Goal: Complete application form: Complete application form

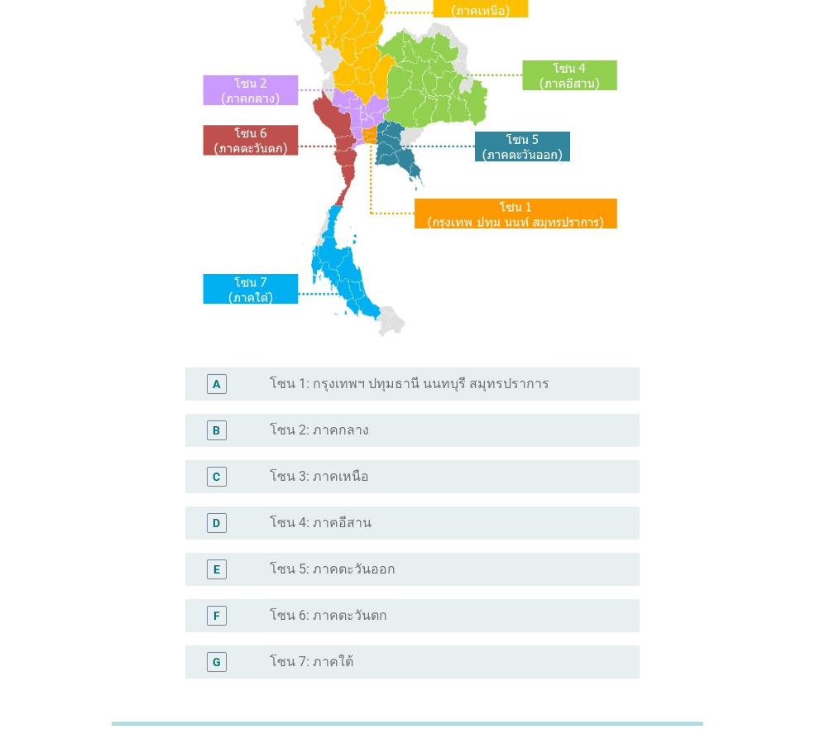
scroll to position [166, 0]
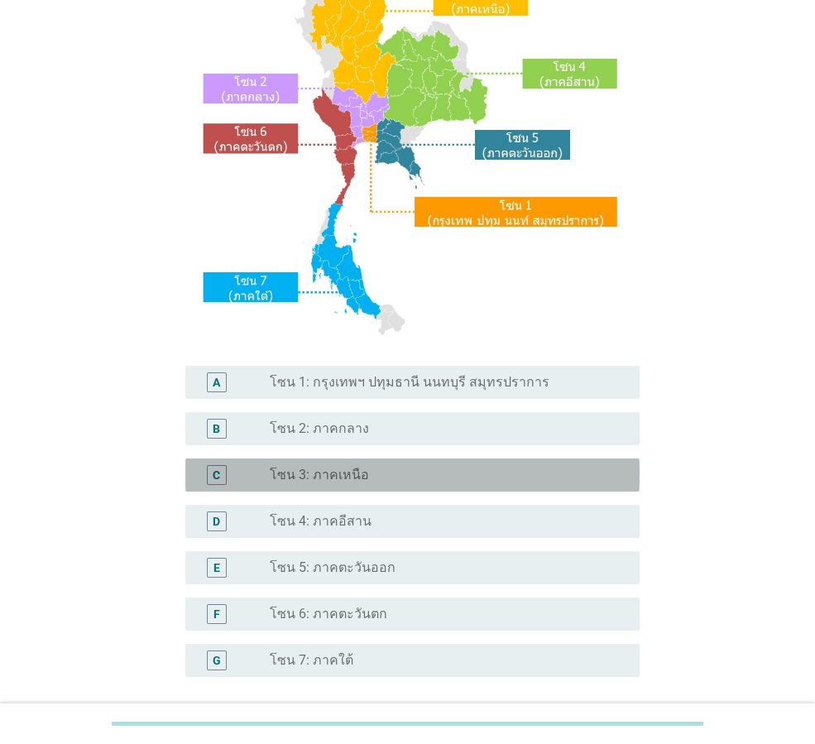
click at [376, 472] on div "radio_button_unchecked โซน 3: ภาคเหนือ" at bounding box center [442, 475] width 344 height 17
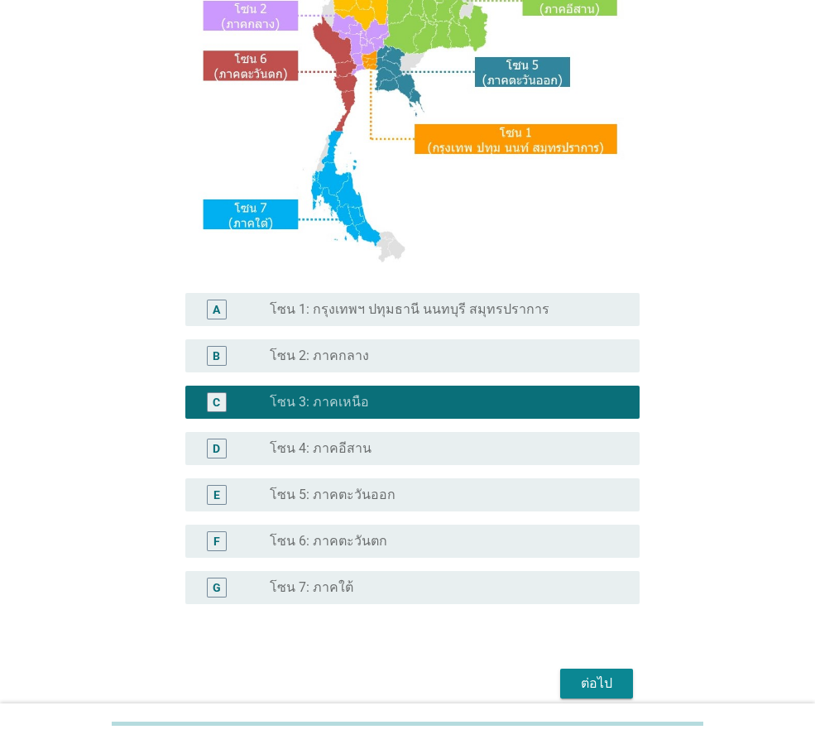
scroll to position [311, 0]
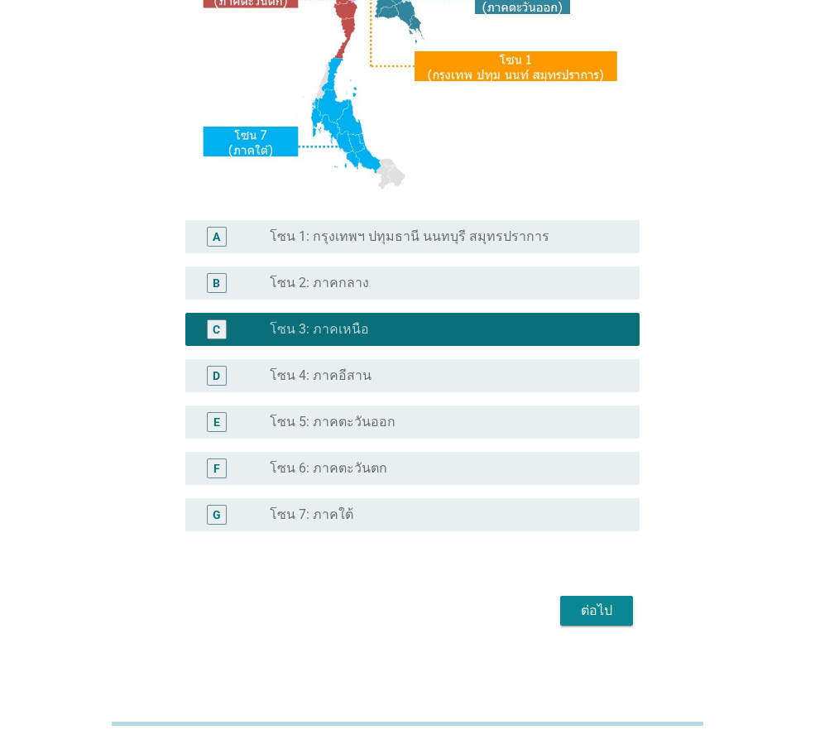
click at [595, 611] on div "ต่อไป" at bounding box center [597, 611] width 46 height 20
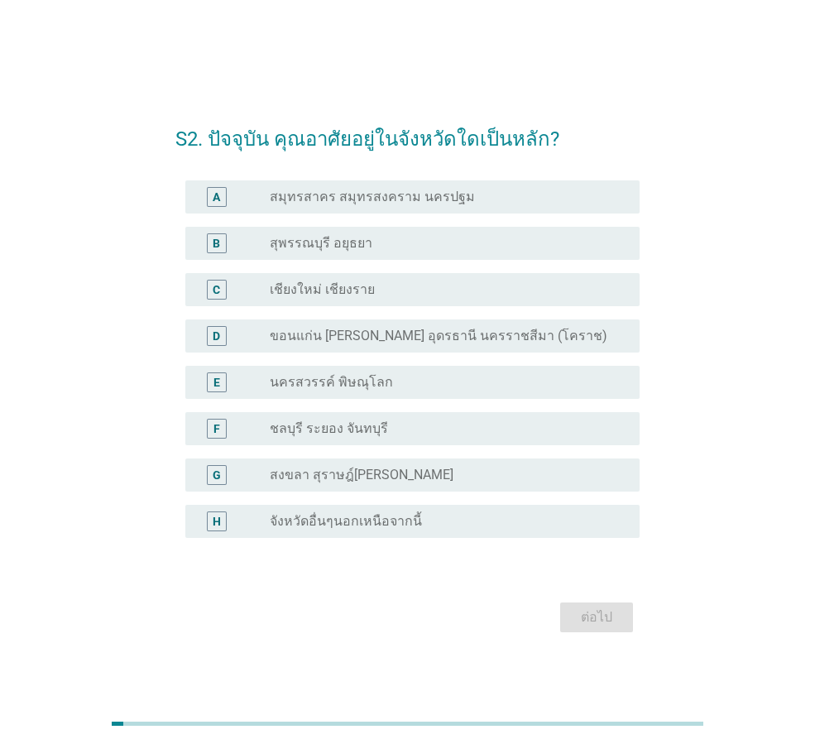
click at [382, 291] on div "radio_button_unchecked เชียงใหม่ เชียงราย" at bounding box center [442, 289] width 344 height 17
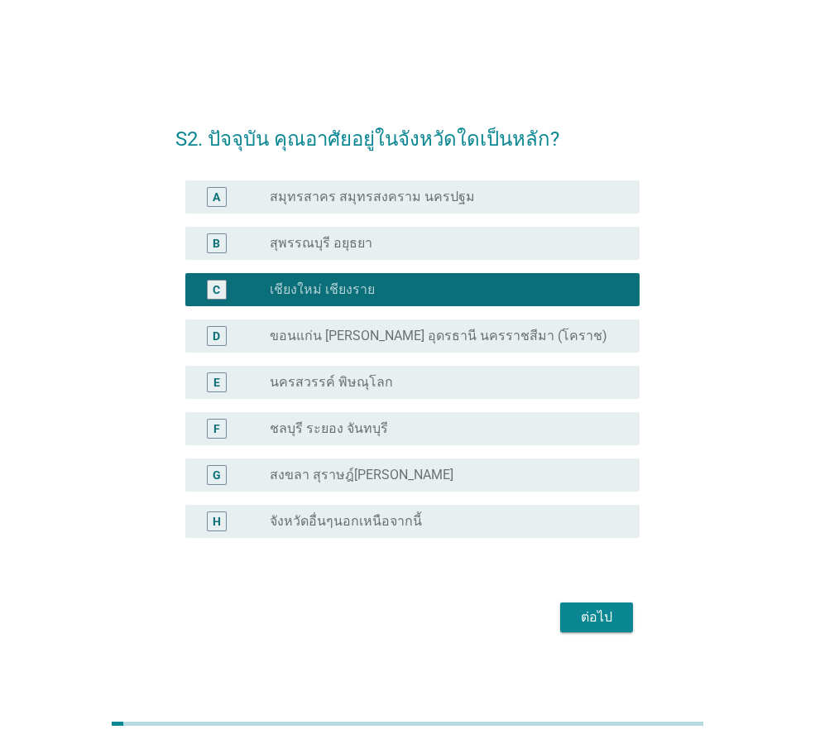
click at [598, 612] on div "ต่อไป" at bounding box center [597, 618] width 46 height 20
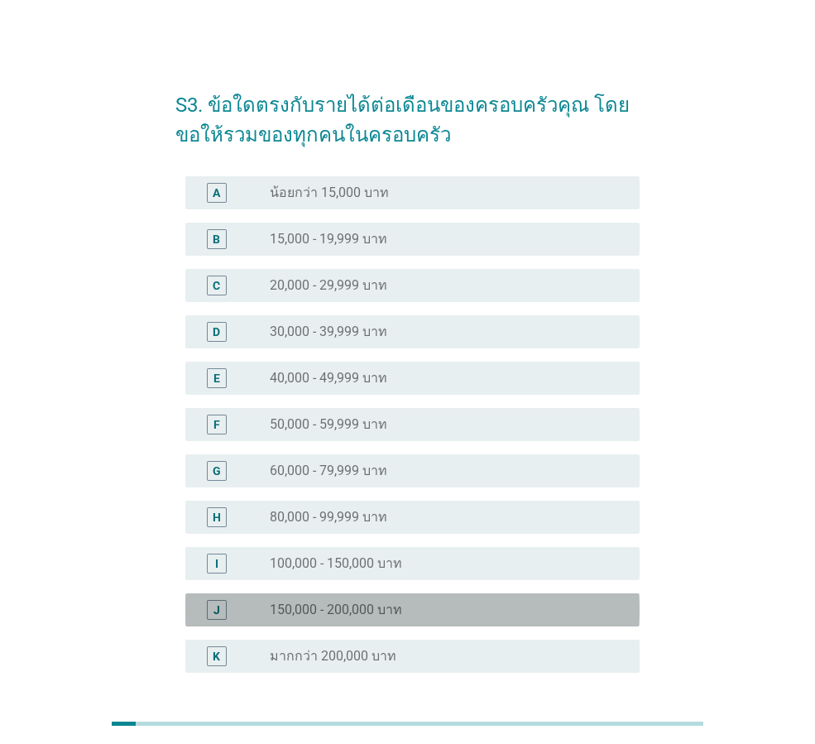
click at [397, 600] on div "radio_button_unchecked 150,000 - 200,000 บาท" at bounding box center [448, 610] width 357 height 20
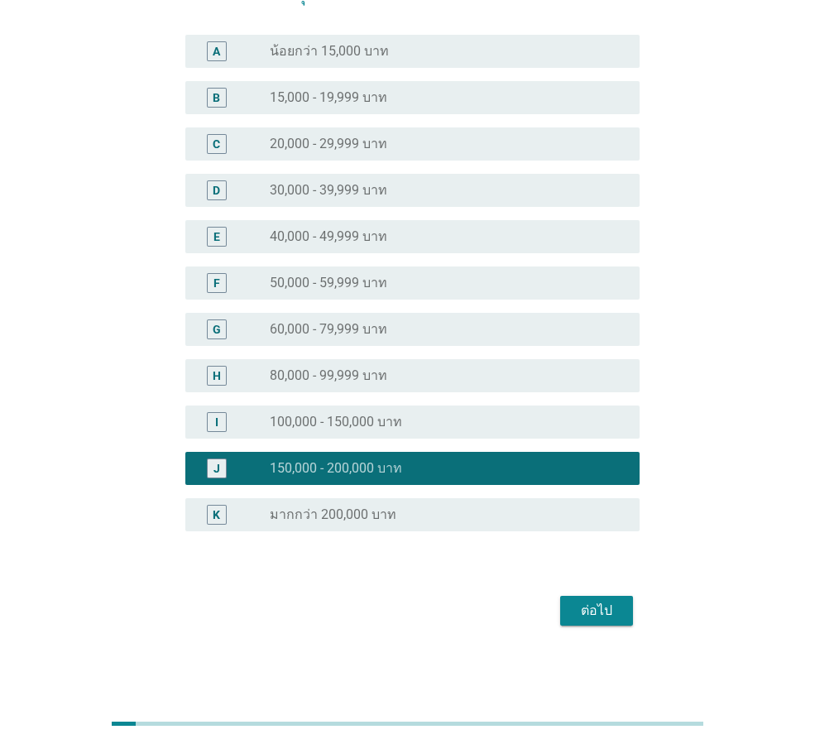
click at [604, 622] on button "ต่อไป" at bounding box center [596, 611] width 73 height 30
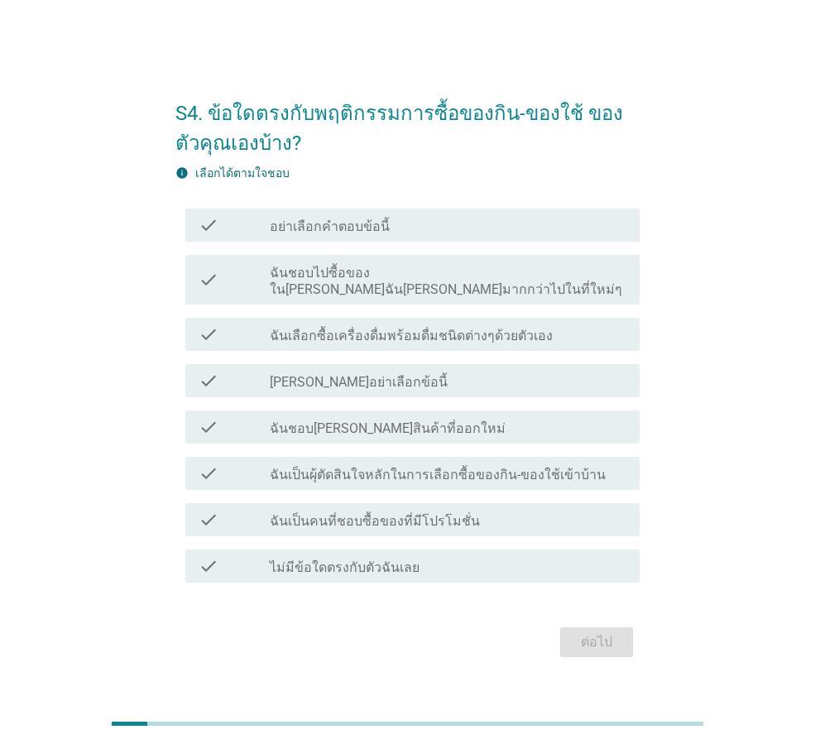
click at [475, 287] on label "ฉันชอบไปซื้อของใน[PERSON_NAME]ฉัน[PERSON_NAME]มากกว่าไปในที่ใหม่ๆ" at bounding box center [448, 281] width 357 height 33
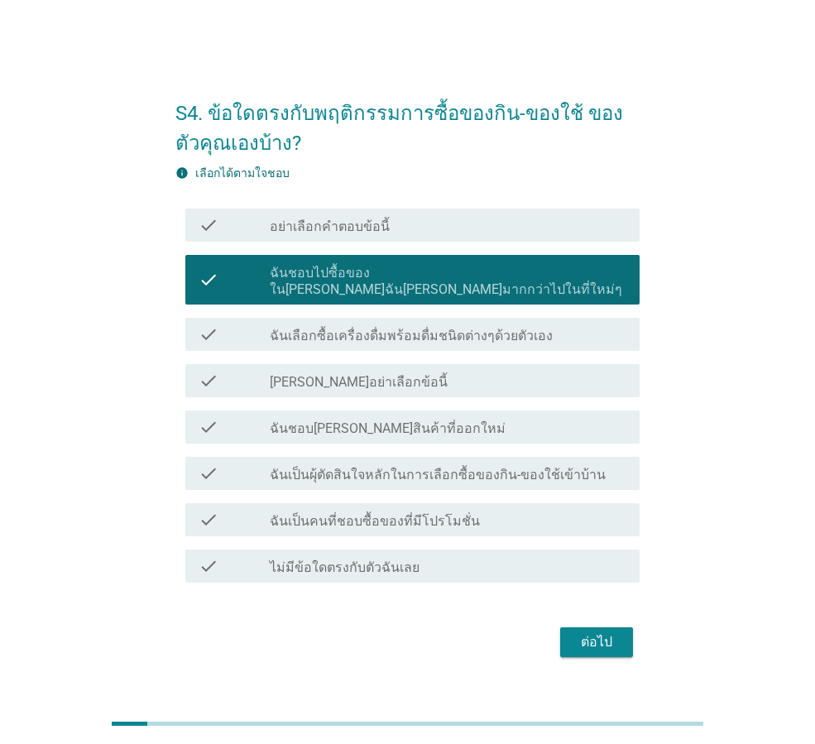
click at [488, 331] on label "ฉันเลือกซื้อเครื่องดื่มพร้อมดื่มชนิดต่างๆด้วยตัวเอง" at bounding box center [411, 336] width 283 height 17
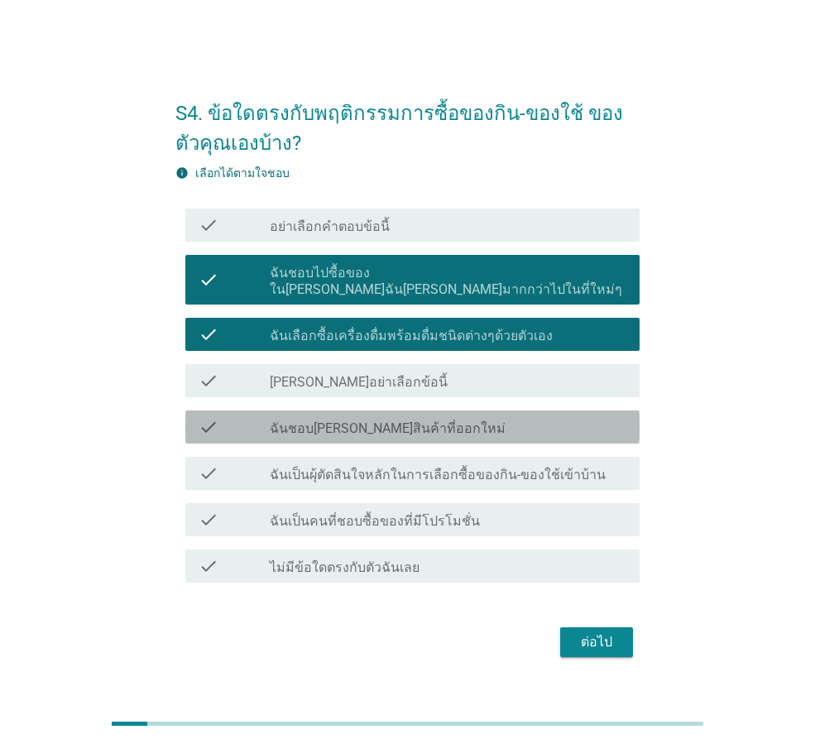
click at [459, 425] on div "check_box_outline_blank ฉันชอบ[PERSON_NAME]สินค้าที่ออกใหม่" at bounding box center [448, 427] width 357 height 20
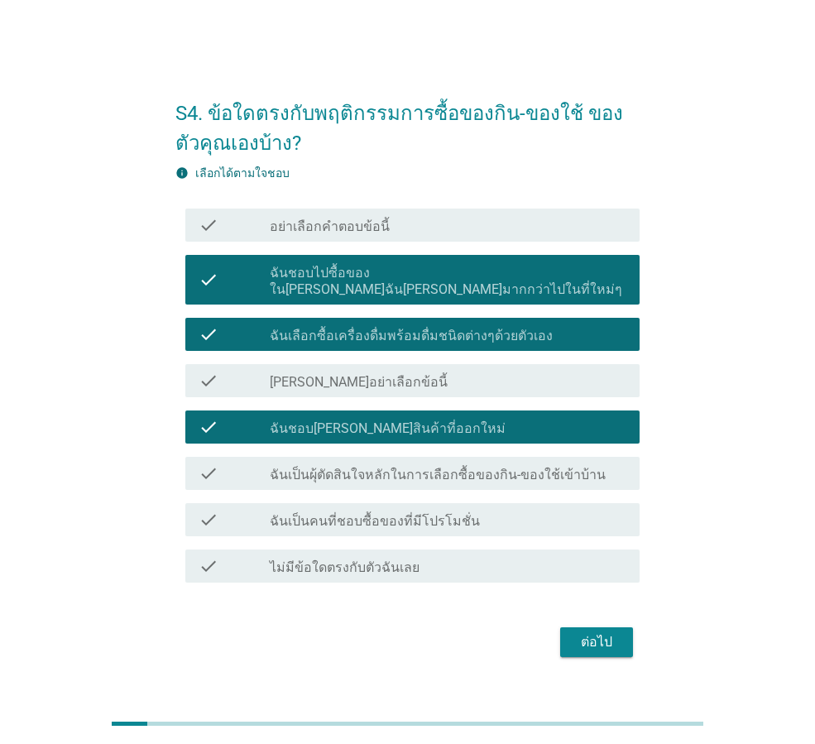
click at [549, 474] on label "ฉันเป็นผุ้ตัดสินใจหลักในการเลือกซื้อของกิน-ของใช้เข้าบ้าน" at bounding box center [438, 475] width 336 height 17
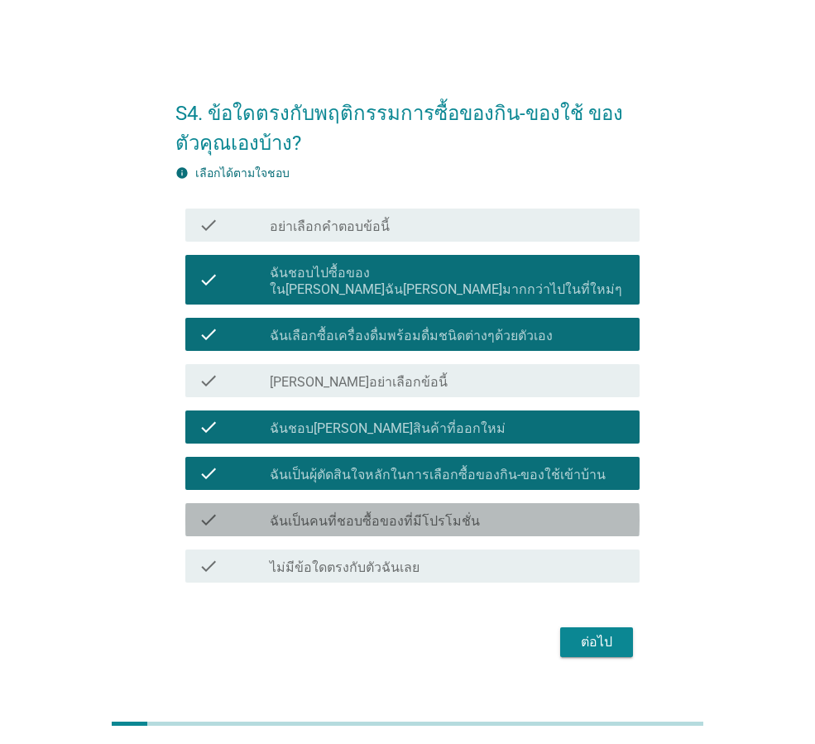
click at [523, 526] on div "check check_box_outline_blank ฉันเป็นคนที่ชอบซื้อของที่มีโปรโมชั่น" at bounding box center [412, 519] width 454 height 33
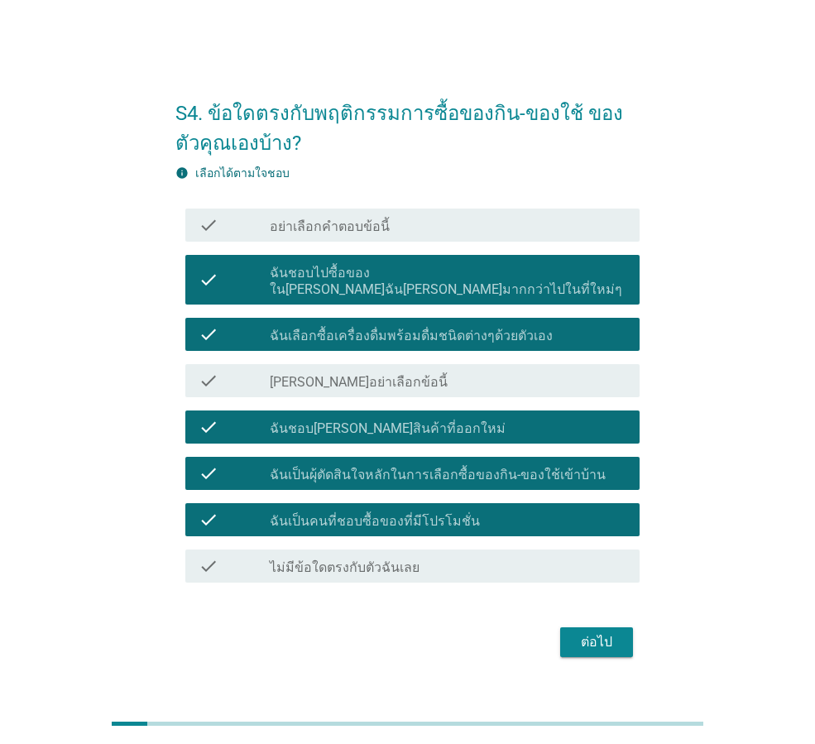
click at [606, 632] on div "ต่อไป" at bounding box center [597, 642] width 46 height 20
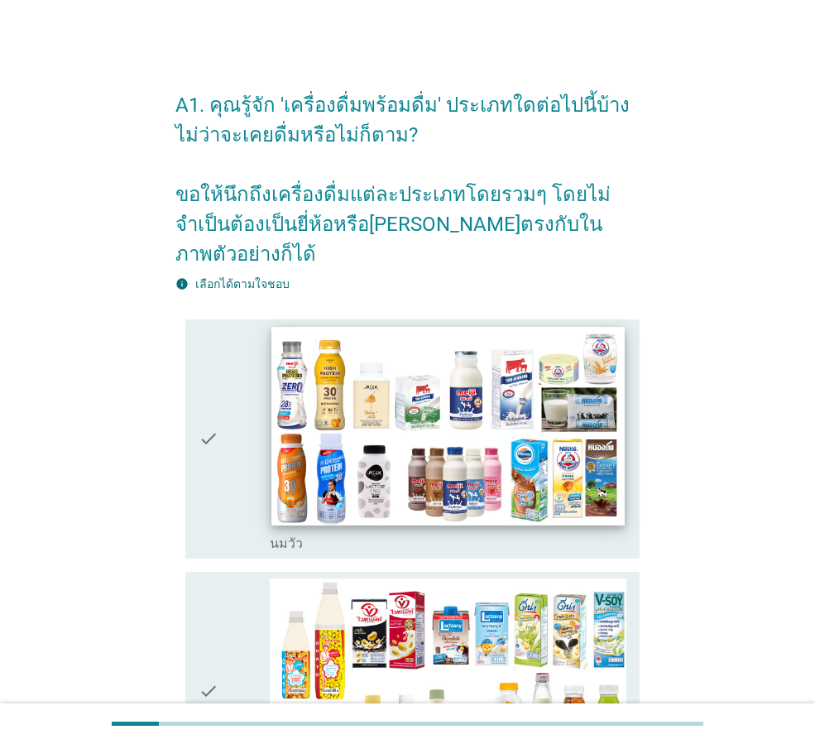
click at [480, 460] on img at bounding box center [447, 426] width 353 height 199
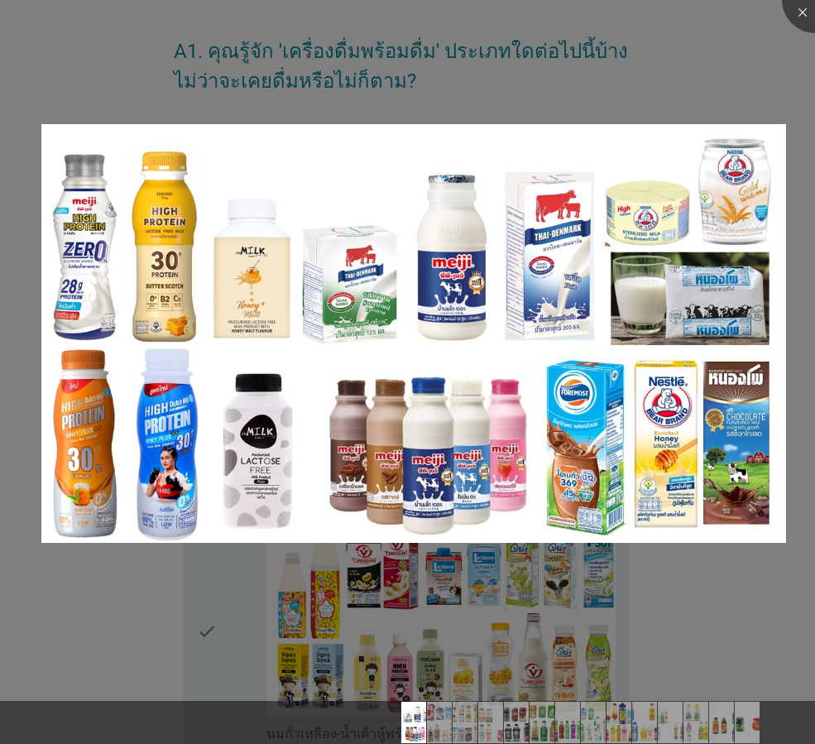
scroll to position [83, 0]
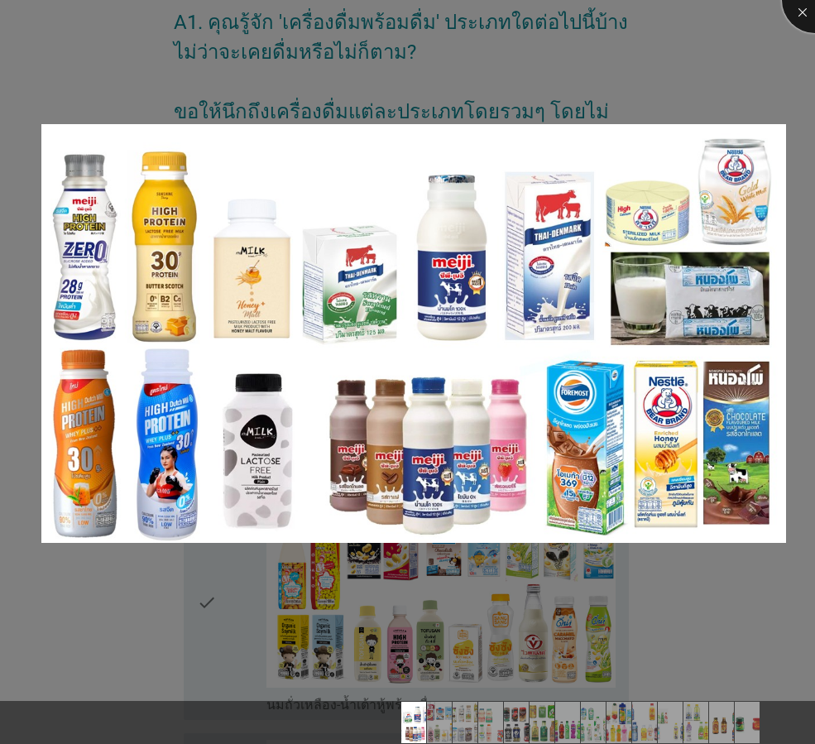
click at [799, 18] on div at bounding box center [815, 0] width 66 height 66
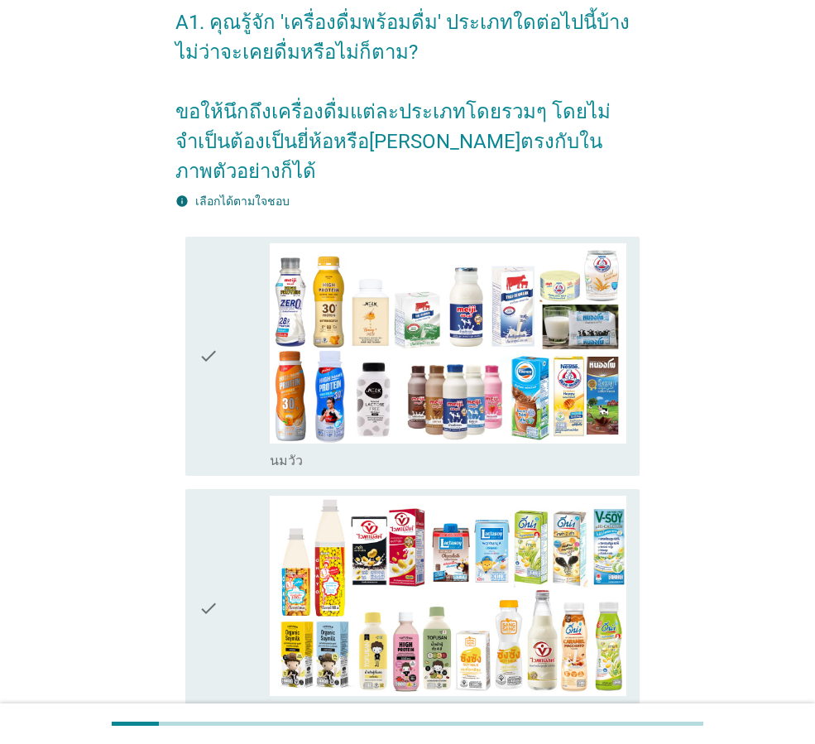
scroll to position [166, 0]
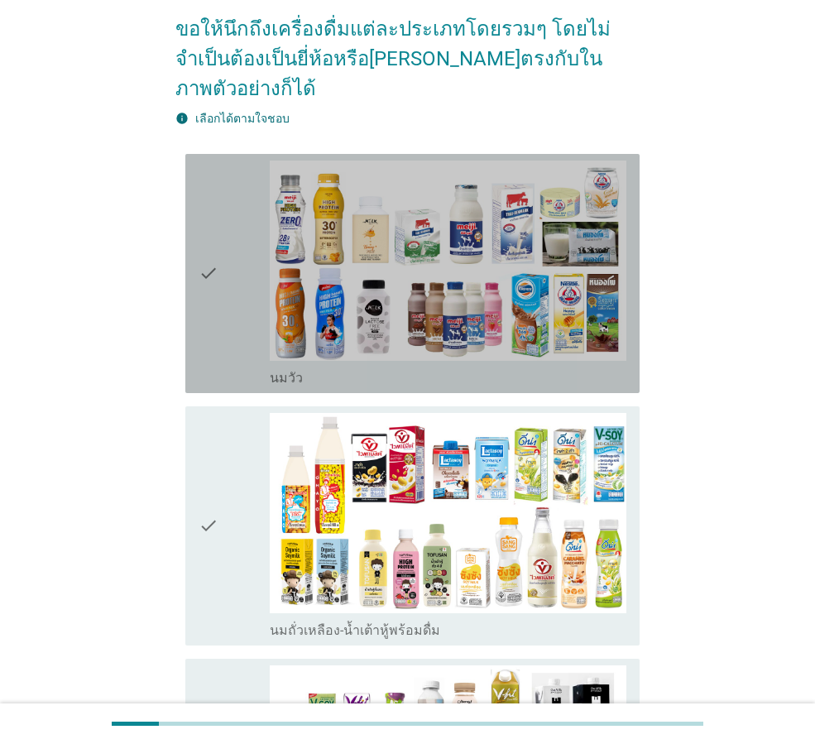
click at [216, 285] on icon "check" at bounding box center [209, 274] width 20 height 226
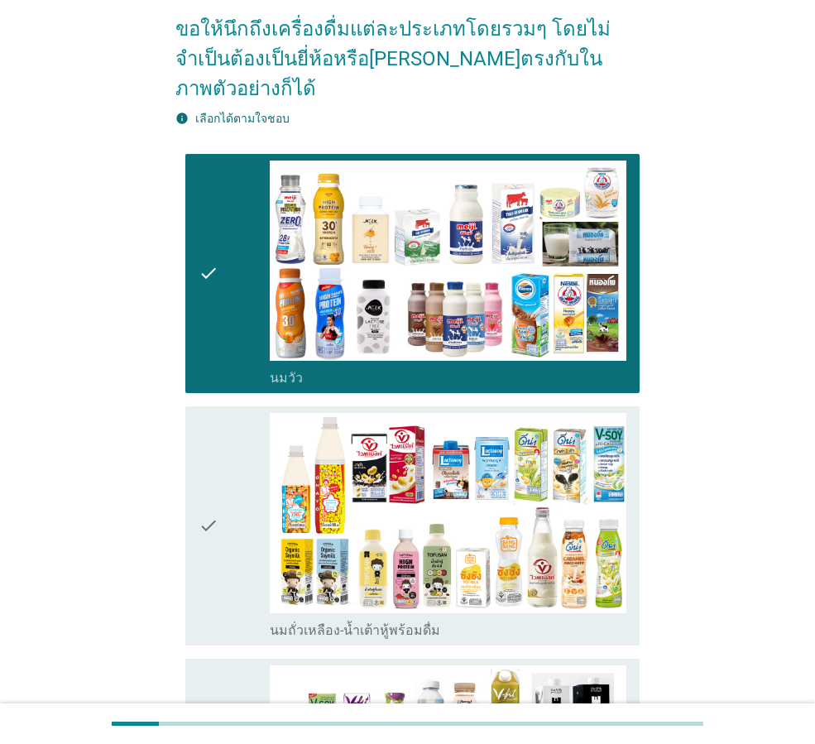
click at [227, 542] on div "check" at bounding box center [234, 526] width 71 height 226
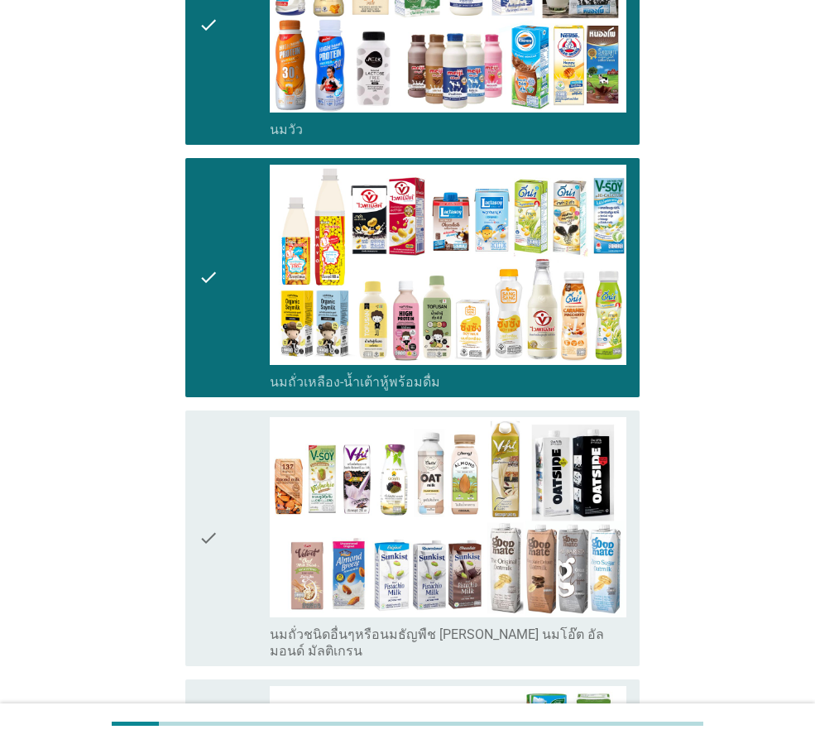
click at [214, 510] on icon "check" at bounding box center [209, 538] width 20 height 243
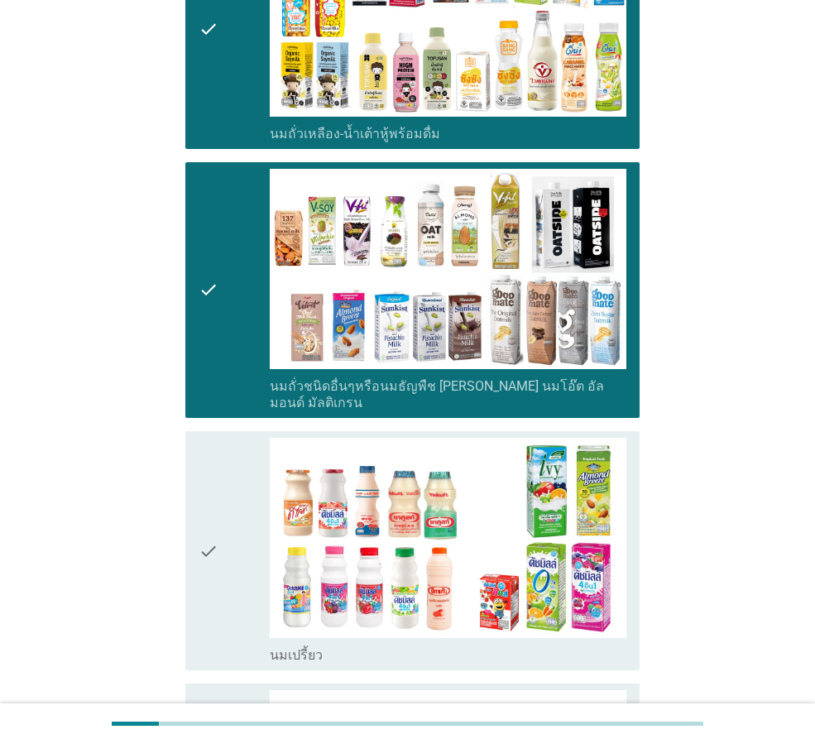
click at [219, 539] on icon "check" at bounding box center [209, 551] width 20 height 226
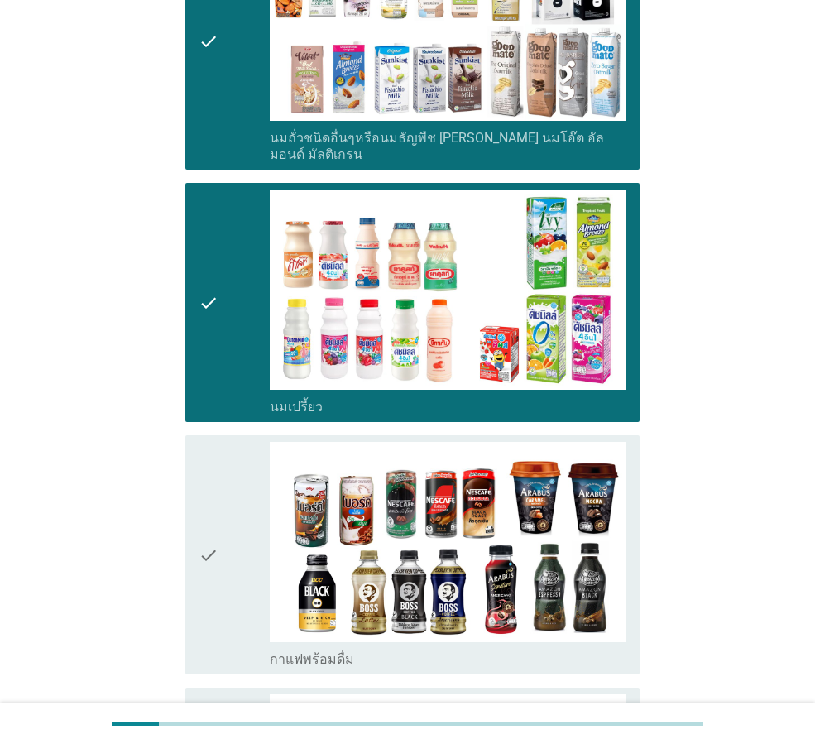
click at [226, 565] on div "check" at bounding box center [234, 555] width 71 height 226
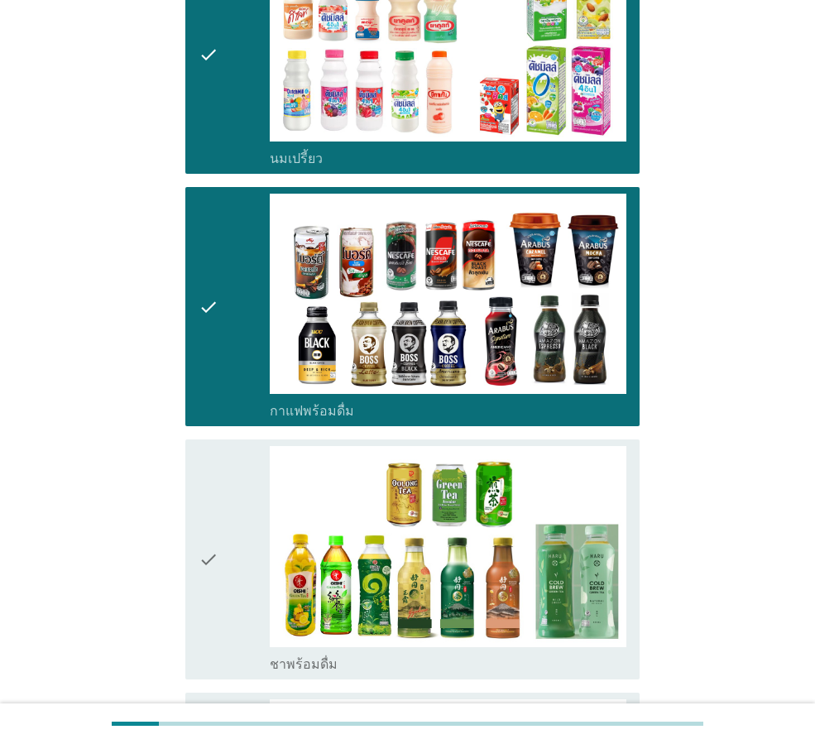
click at [223, 568] on div "check" at bounding box center [234, 559] width 71 height 226
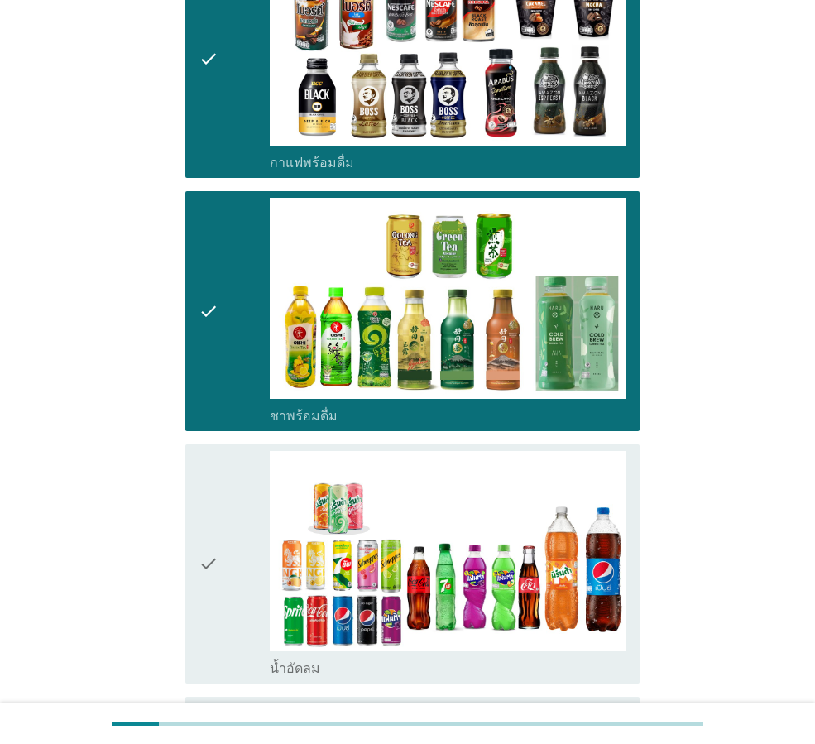
click at [219, 562] on icon "check" at bounding box center [209, 564] width 20 height 226
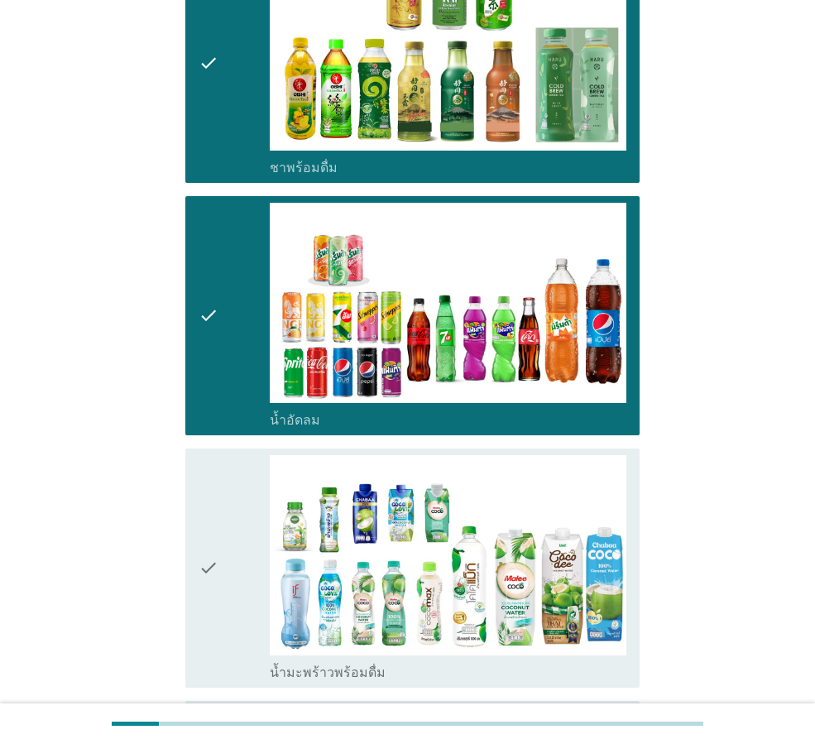
click at [223, 571] on div "check" at bounding box center [234, 568] width 71 height 226
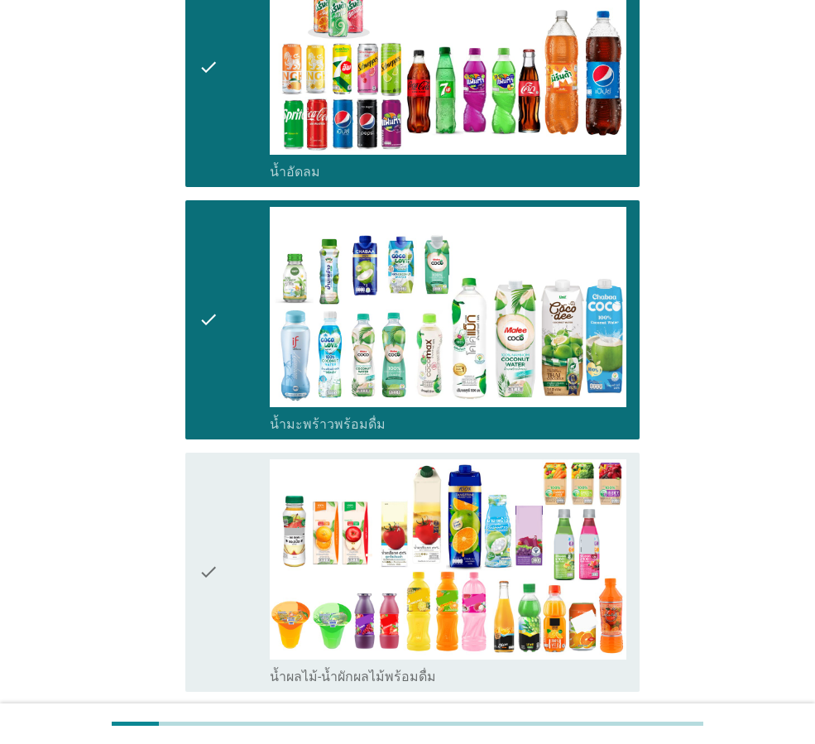
click at [222, 578] on div "check" at bounding box center [234, 572] width 71 height 226
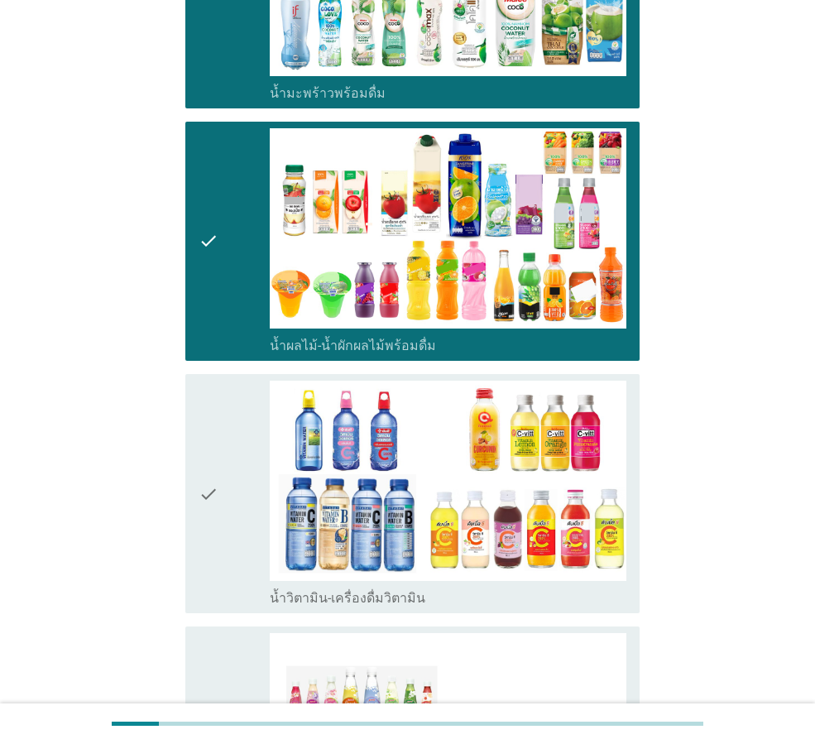
drag, startPoint x: 214, startPoint y: 493, endPoint x: 226, endPoint y: 538, distance: 46.2
click at [214, 492] on icon "check" at bounding box center [209, 494] width 20 height 226
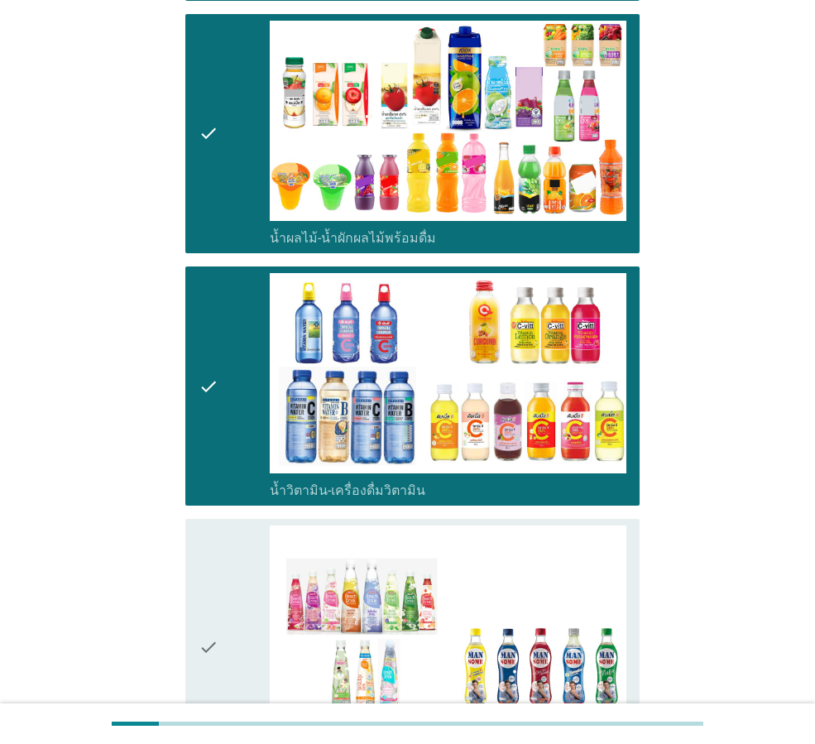
scroll to position [2483, 0]
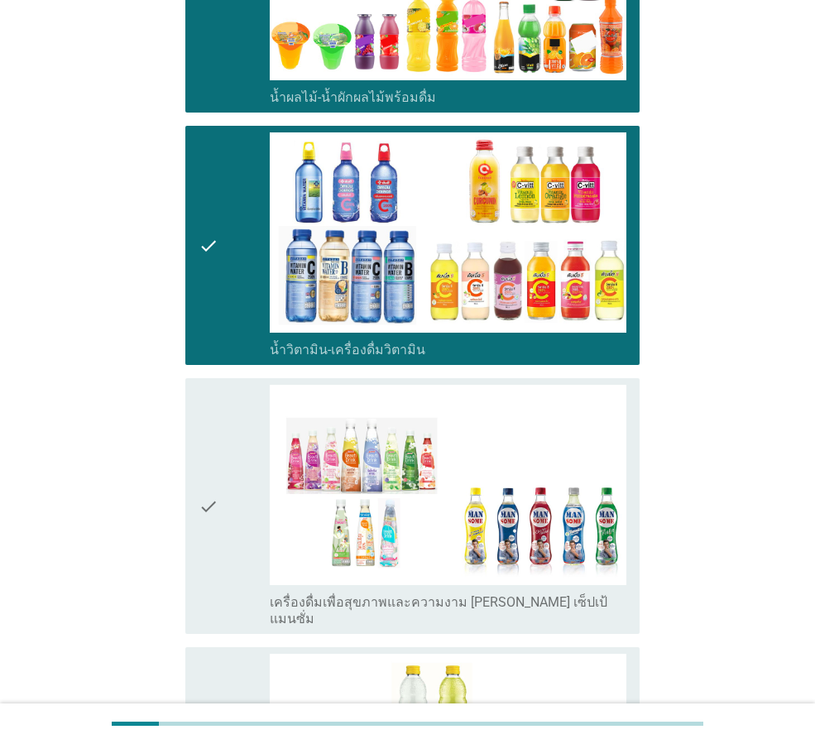
click at [205, 474] on icon "check" at bounding box center [209, 506] width 20 height 243
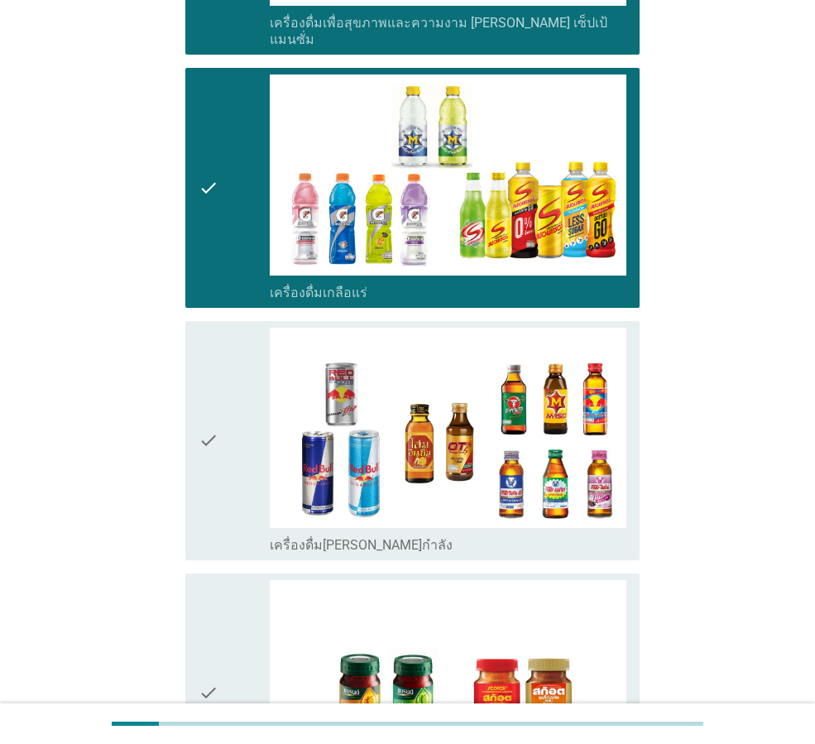
click at [212, 428] on icon "check" at bounding box center [209, 441] width 20 height 226
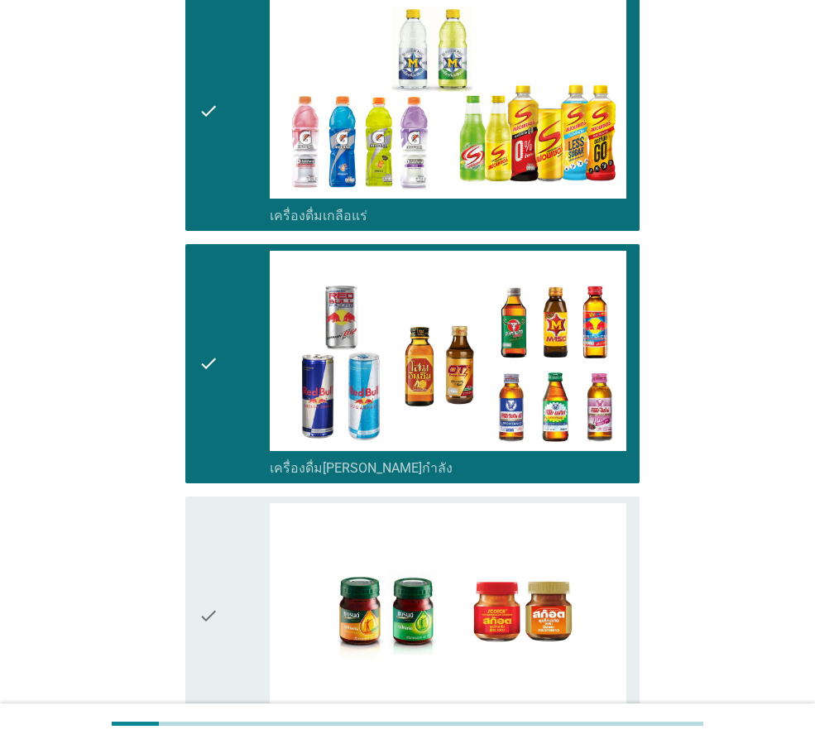
scroll to position [3228, 0]
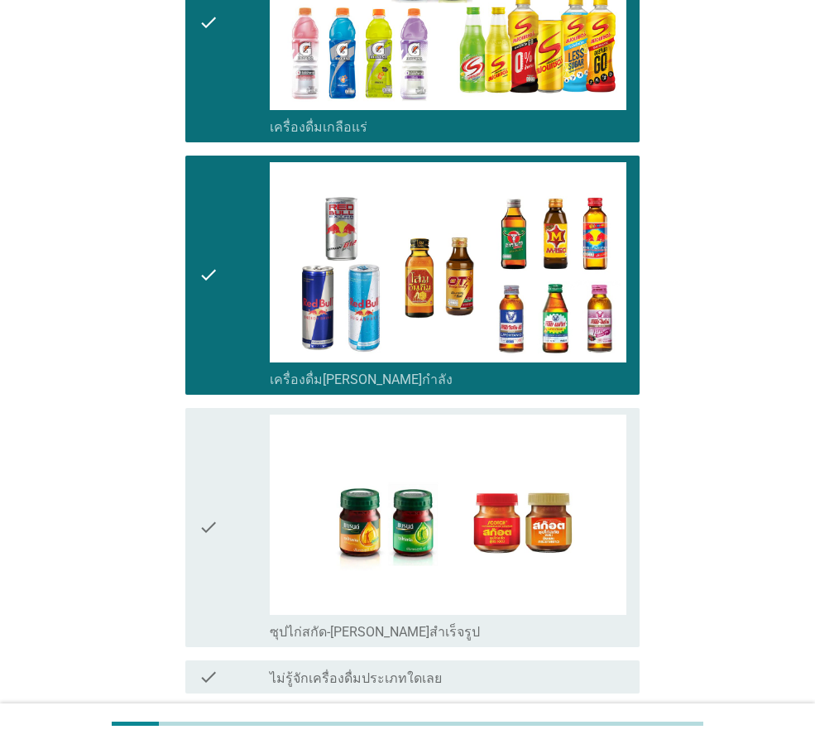
click at [229, 507] on div "check" at bounding box center [234, 528] width 71 height 226
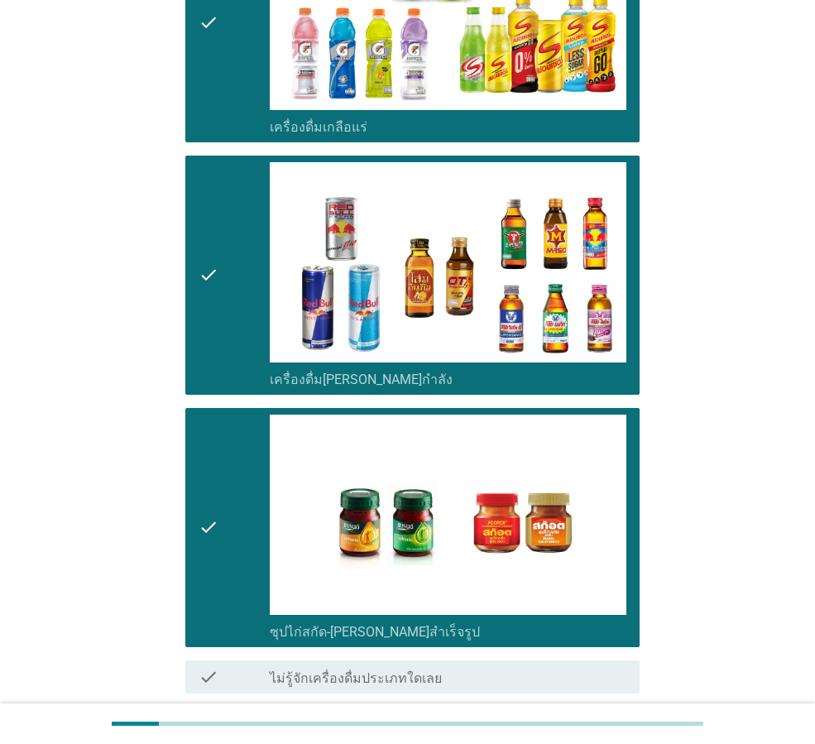
click at [592, 743] on div "ต่อไป" at bounding box center [597, 753] width 46 height 20
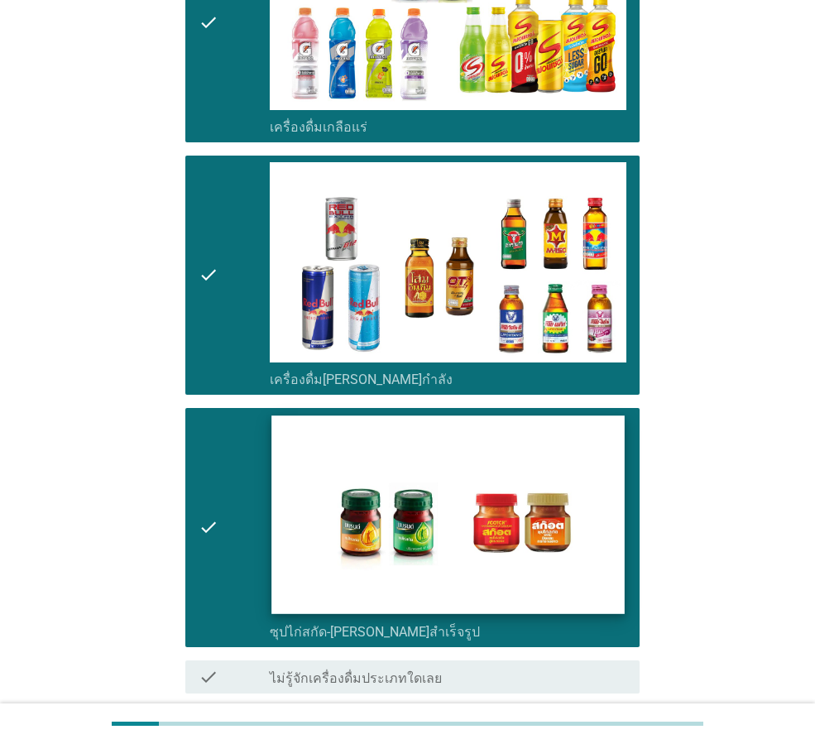
scroll to position [0, 0]
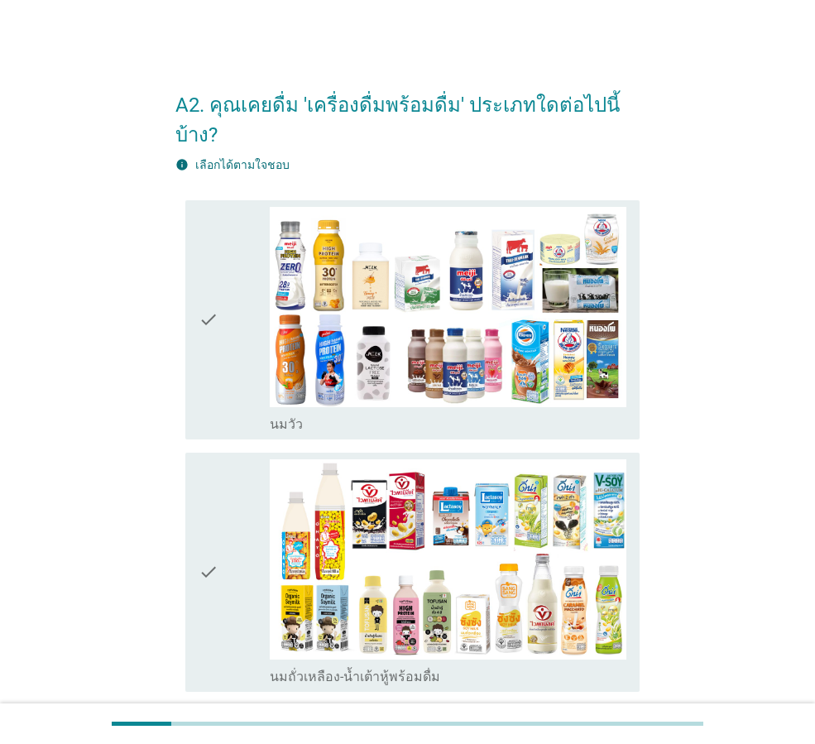
drag, startPoint x: 214, startPoint y: 333, endPoint x: 213, endPoint y: 345, distance: 12.4
click at [214, 336] on icon "check" at bounding box center [209, 320] width 20 height 226
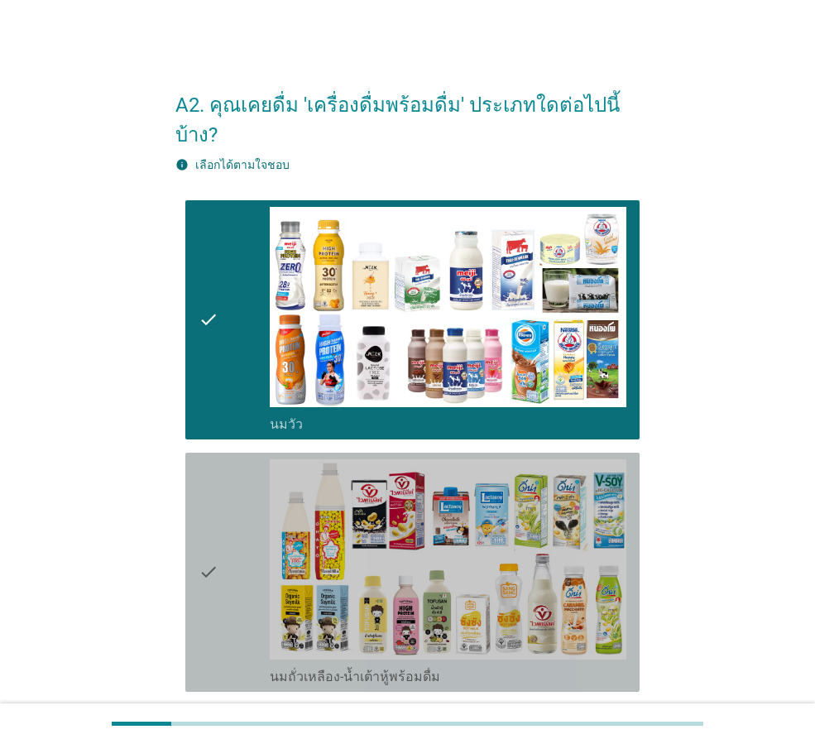
click at [199, 492] on icon "check" at bounding box center [209, 572] width 20 height 226
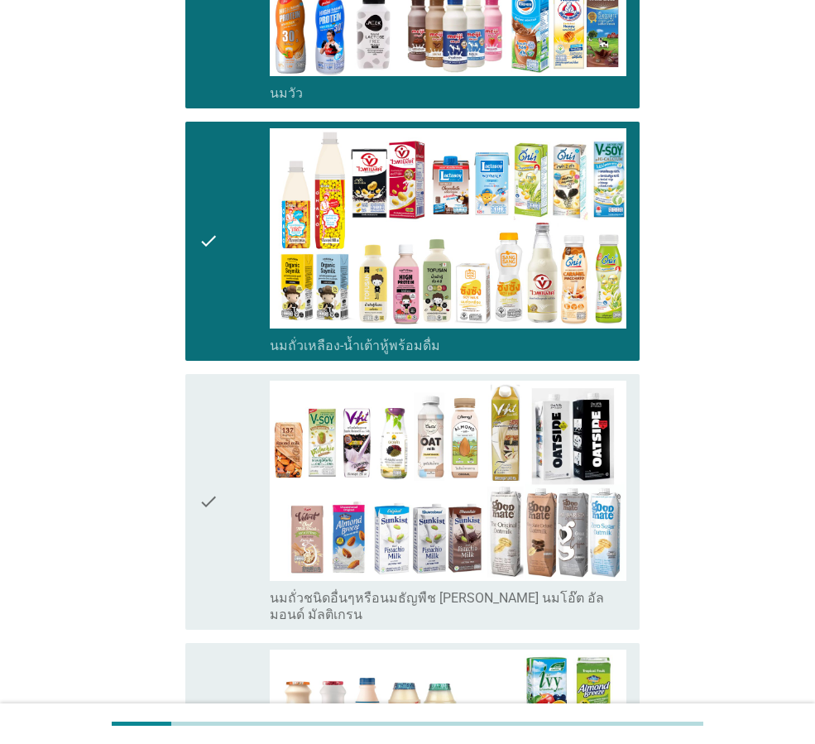
click at [190, 492] on div "check check_box_outline_blank นมถั่วชนิดอื่นๆหรือนมธัญพืช [PERSON_NAME] นมโอ๊ต …" at bounding box center [412, 502] width 454 height 256
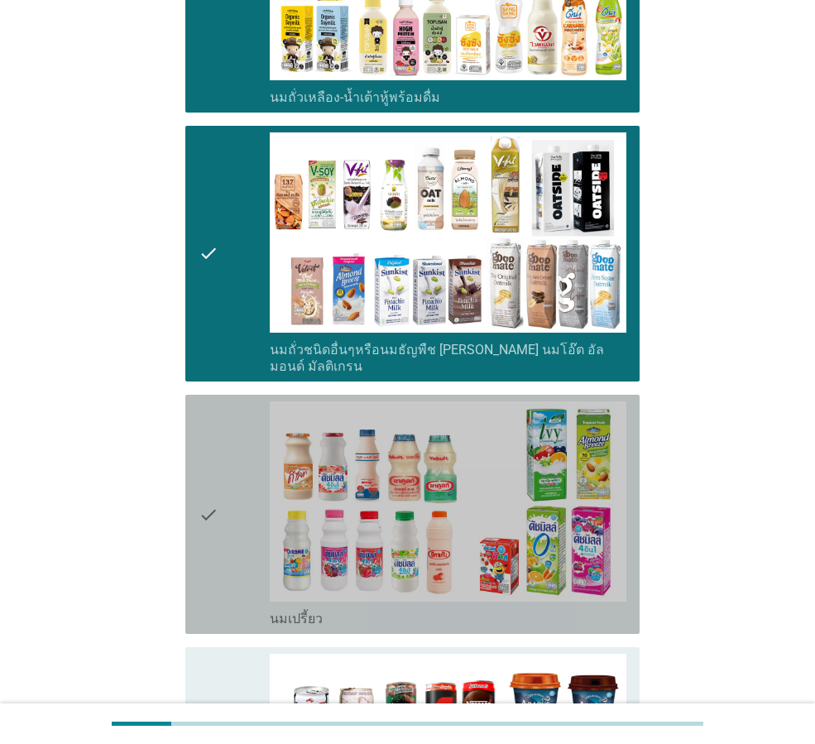
drag, startPoint x: 202, startPoint y: 480, endPoint x: 209, endPoint y: 488, distance: 10.6
click at [203, 479] on icon "check" at bounding box center [209, 514] width 20 height 226
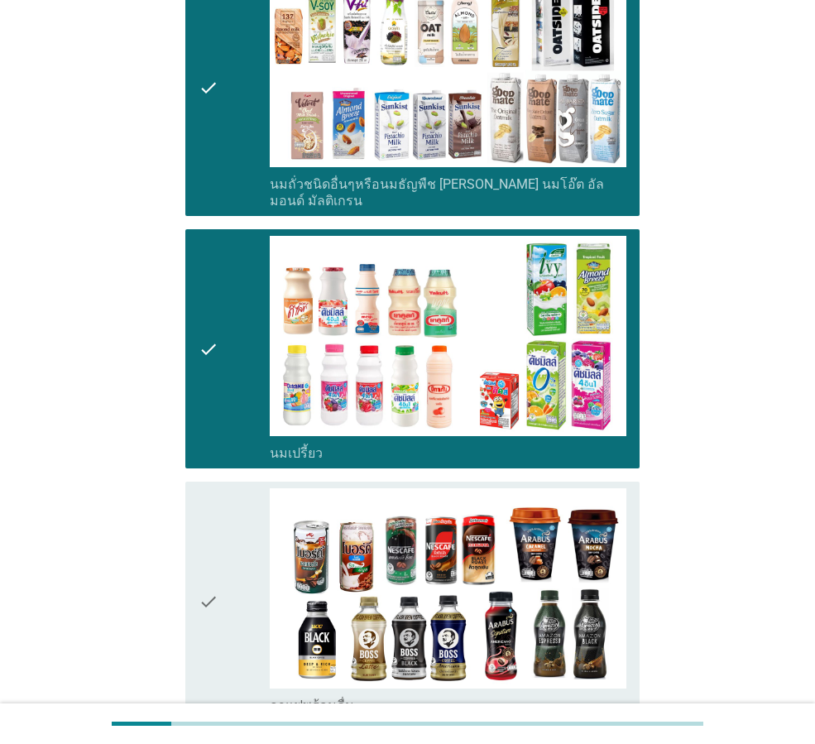
click at [209, 527] on icon "check" at bounding box center [209, 601] width 20 height 226
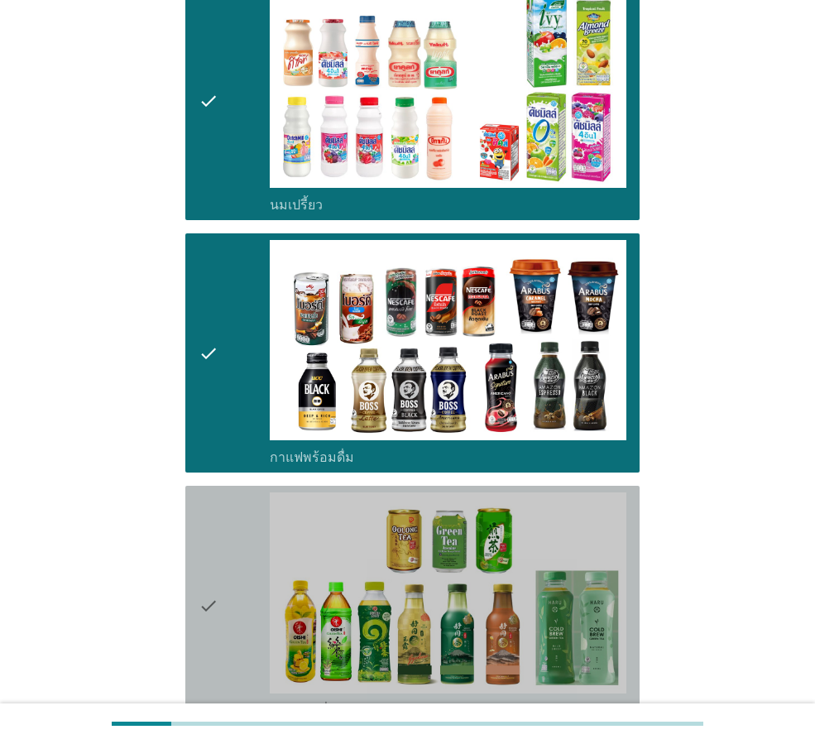
click at [214, 545] on icon "check" at bounding box center [209, 605] width 20 height 226
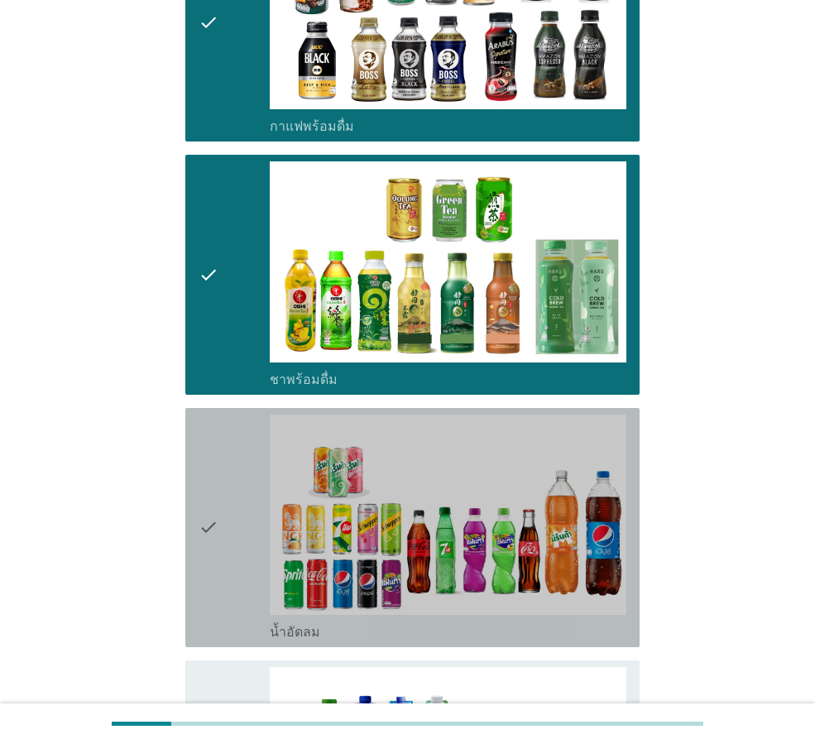
click at [222, 544] on div "check" at bounding box center [234, 528] width 71 height 226
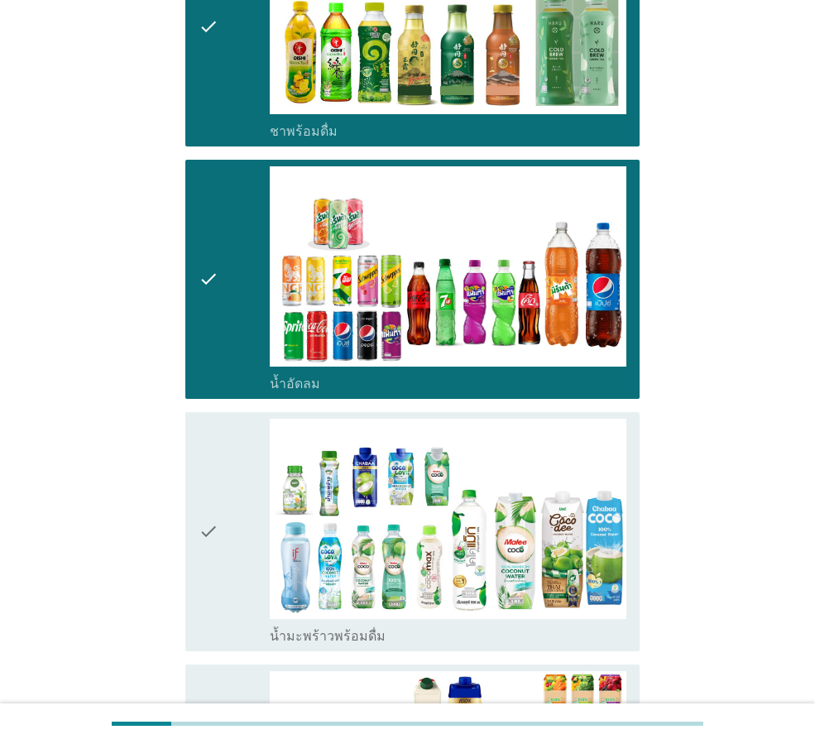
click at [223, 545] on div "check" at bounding box center [234, 532] width 71 height 226
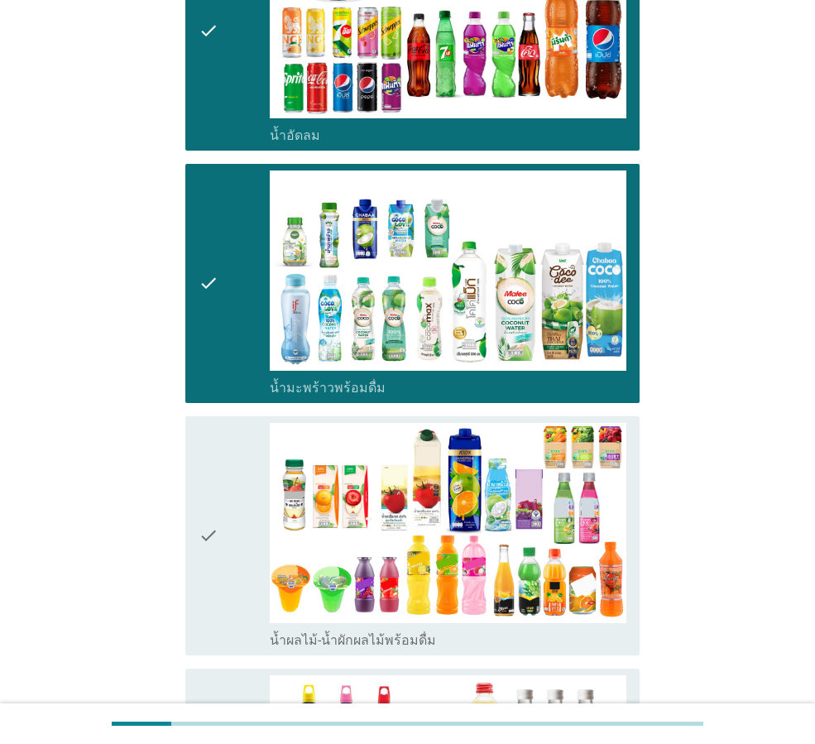
click at [223, 552] on div "check" at bounding box center [234, 536] width 71 height 226
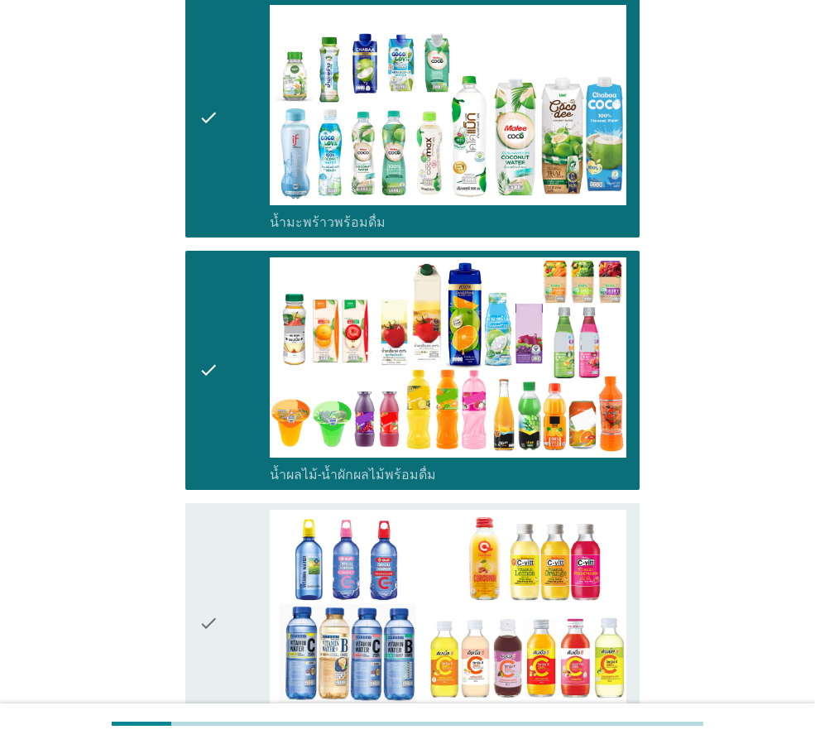
click at [224, 544] on div "check" at bounding box center [234, 623] width 71 height 226
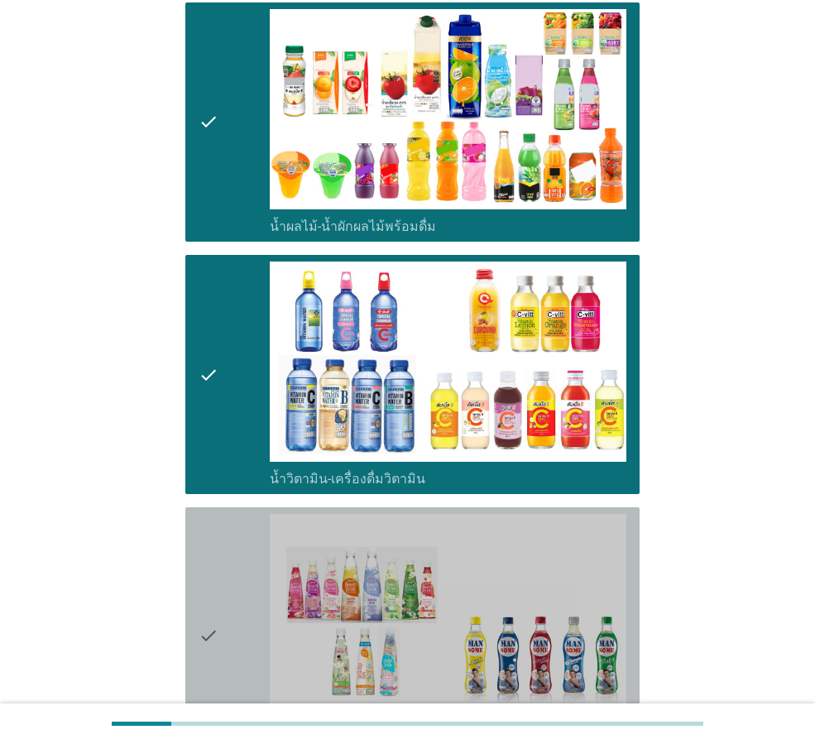
click at [220, 565] on div "check" at bounding box center [234, 635] width 71 height 243
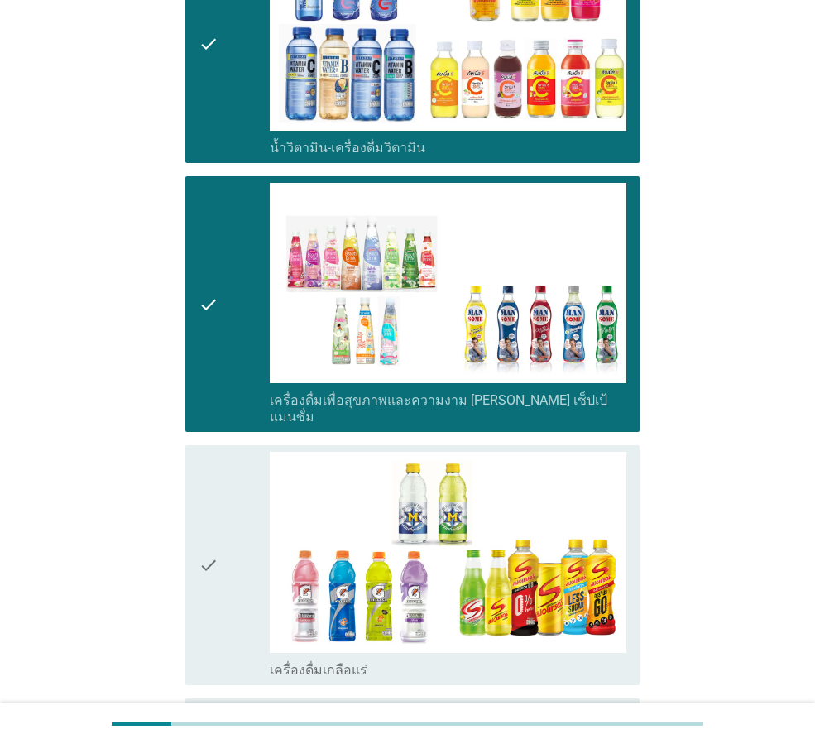
click at [221, 573] on div "check" at bounding box center [234, 565] width 71 height 226
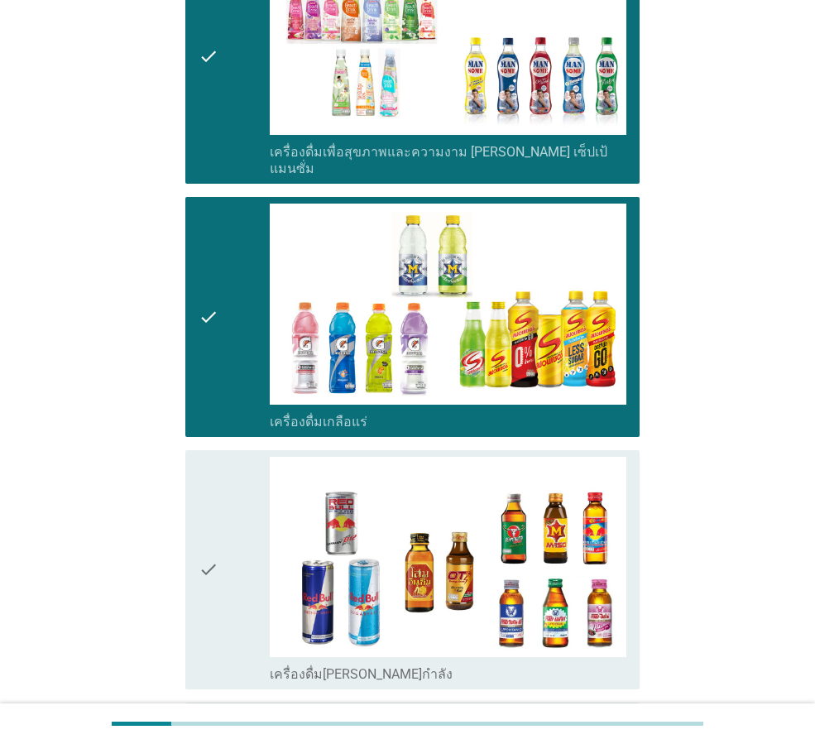
click at [206, 552] on icon "check" at bounding box center [209, 570] width 20 height 226
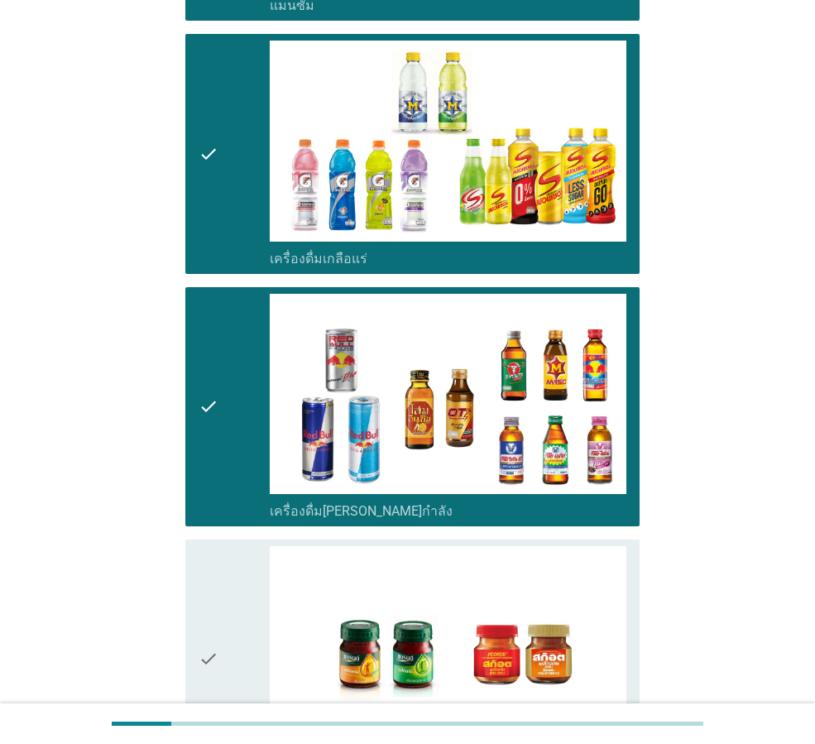
scroll to position [3145, 0]
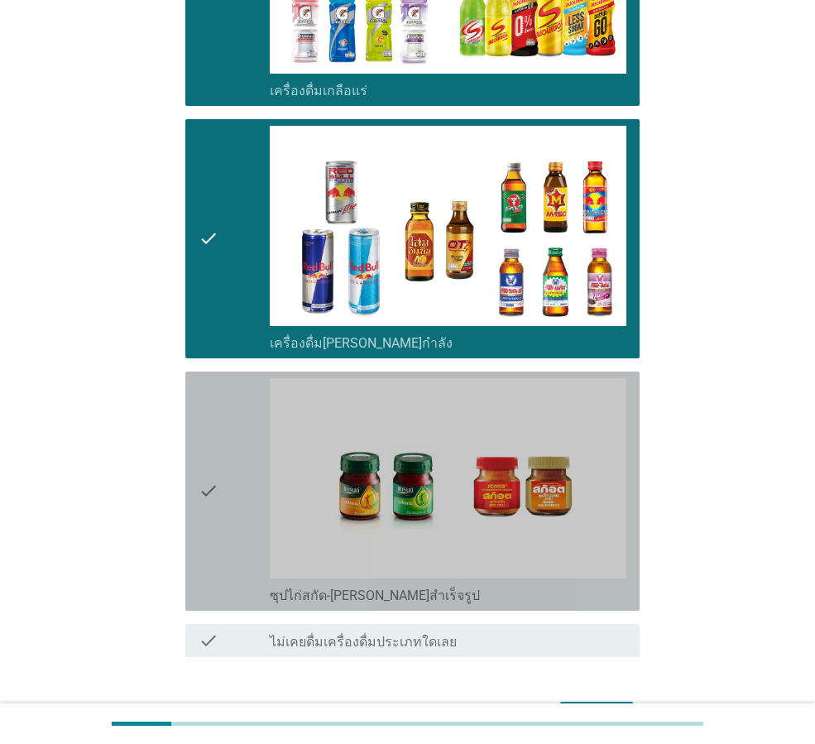
click at [209, 453] on icon "check" at bounding box center [209, 491] width 20 height 226
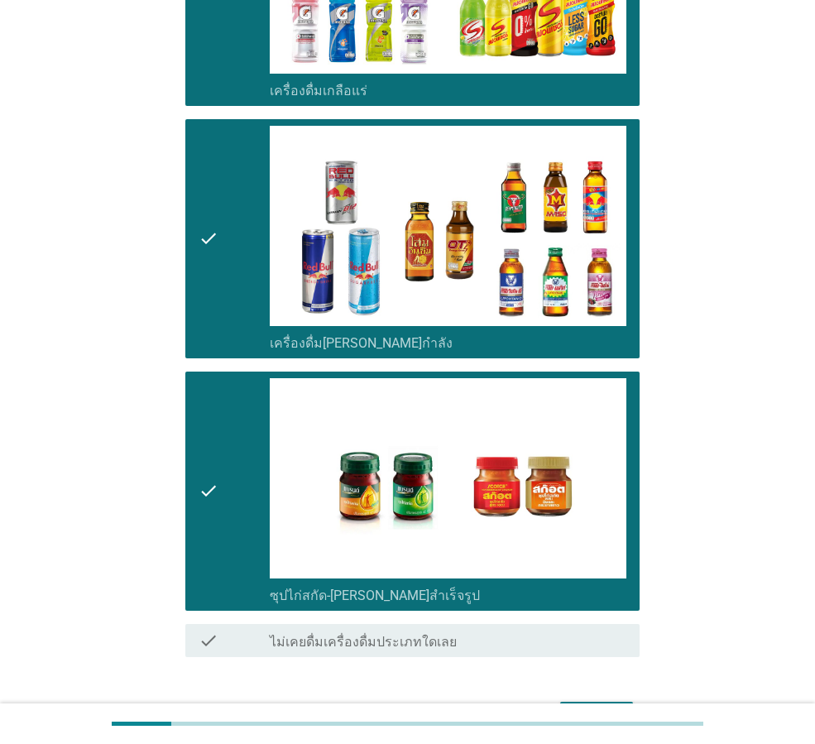
click at [616, 707] on div "ต่อไป" at bounding box center [597, 717] width 46 height 20
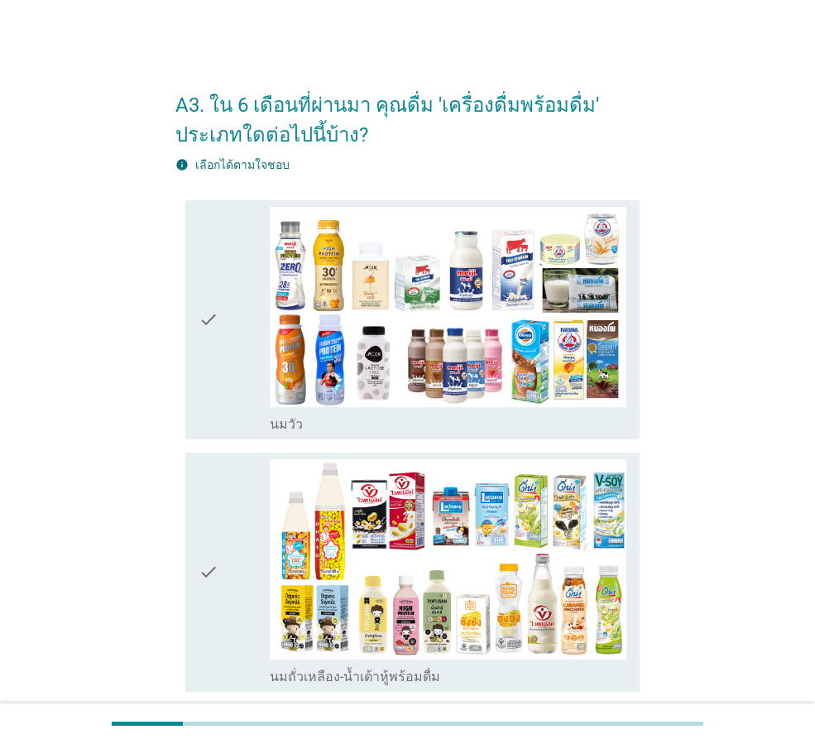
click at [179, 325] on div "check check_box_outline_blank [PERSON_NAME]" at bounding box center [407, 320] width 464 height 252
click at [203, 334] on icon "check" at bounding box center [209, 320] width 20 height 226
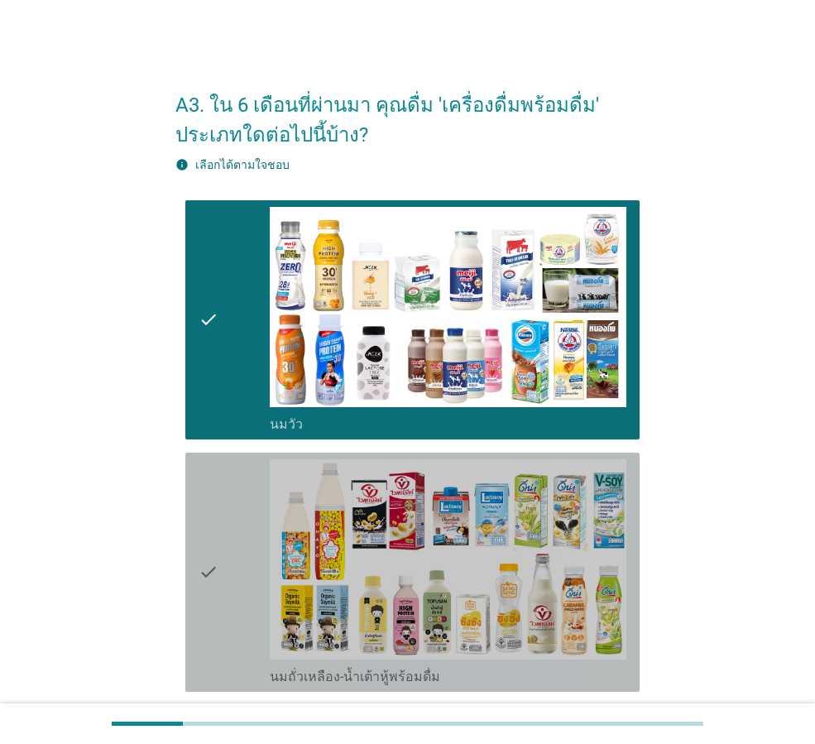
click at [219, 527] on div "check" at bounding box center [234, 572] width 71 height 226
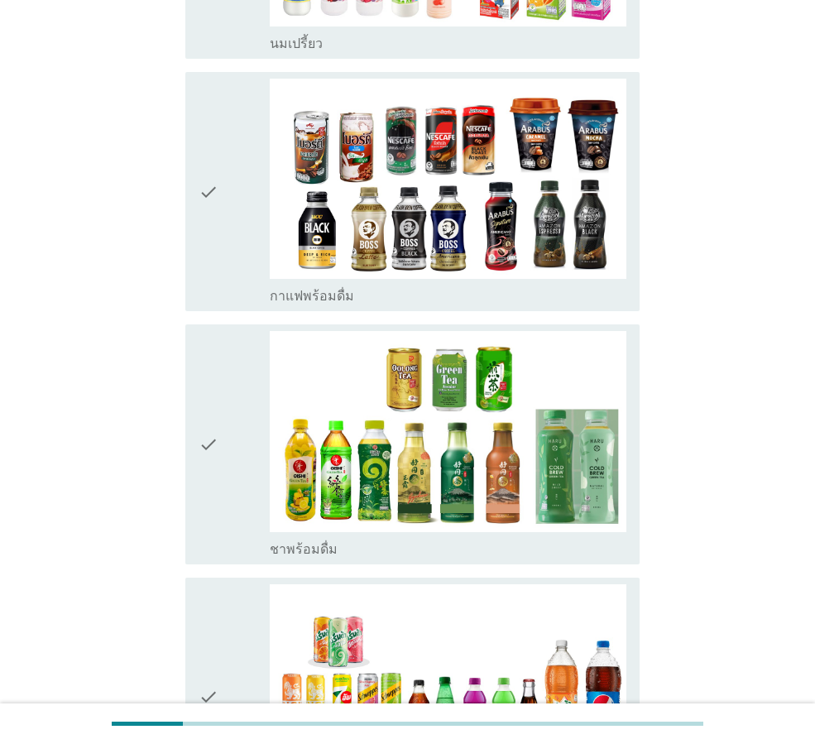
scroll to position [1159, 0]
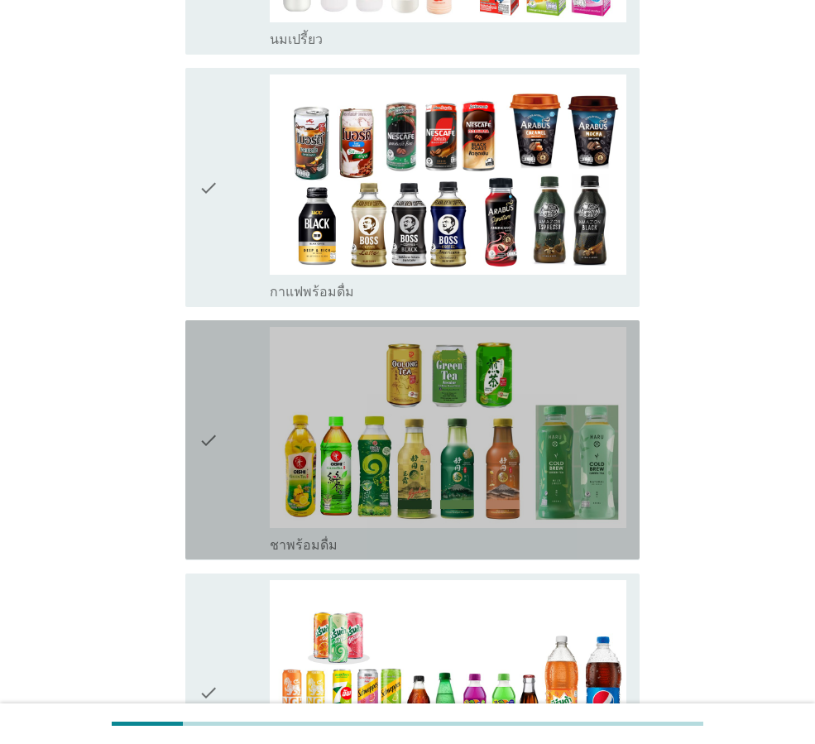
click at [208, 478] on icon "check" at bounding box center [209, 440] width 20 height 226
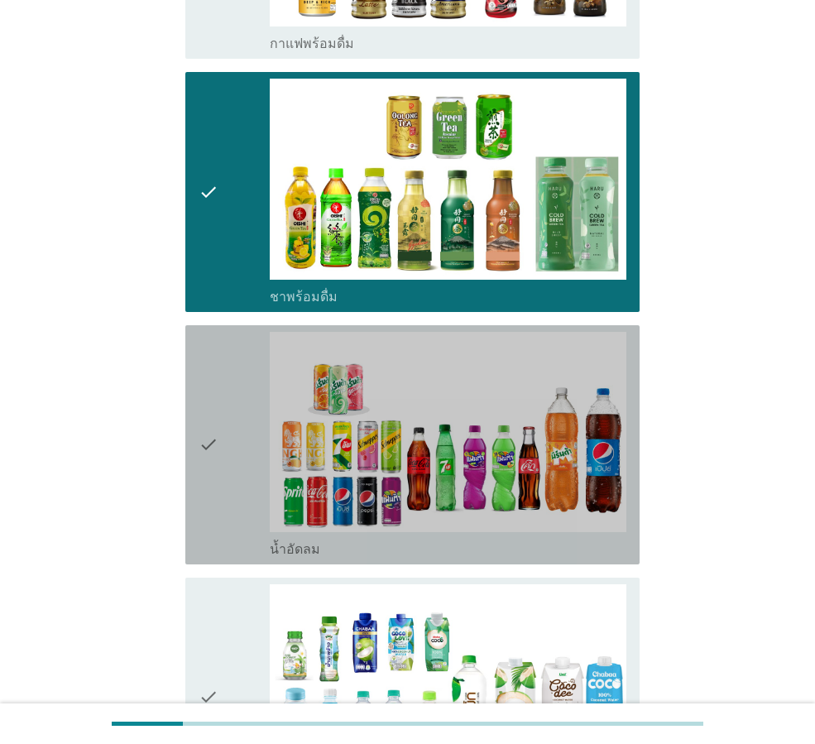
click at [211, 474] on icon "check" at bounding box center [209, 445] width 20 height 226
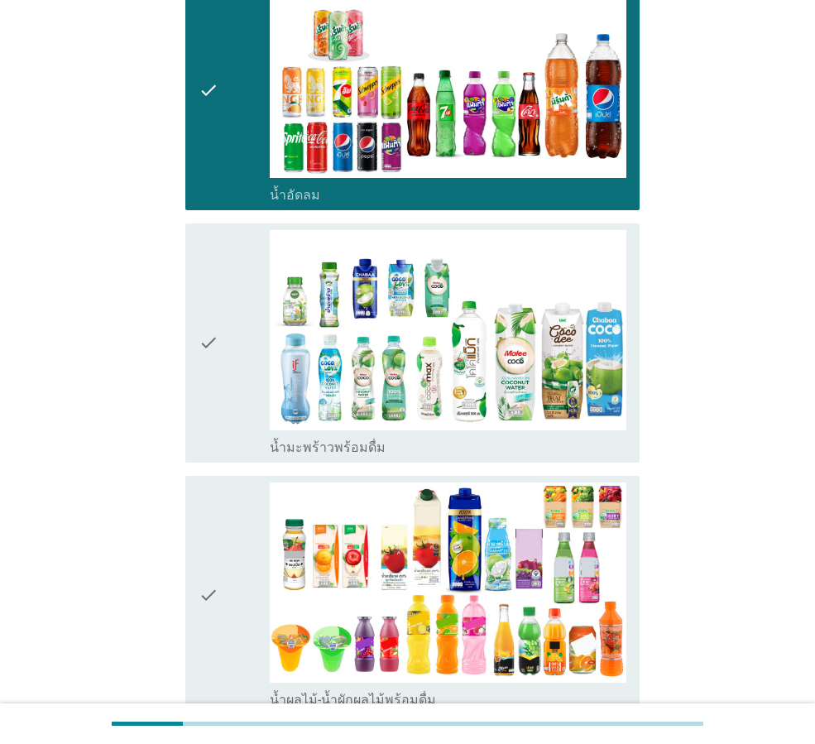
scroll to position [1821, 0]
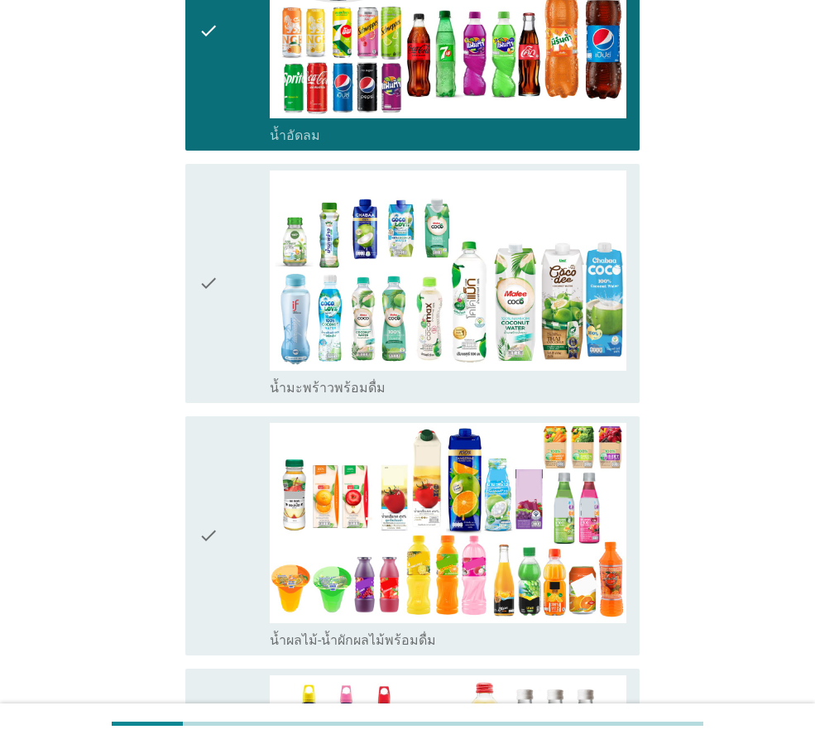
click at [218, 331] on icon "check" at bounding box center [209, 284] width 20 height 226
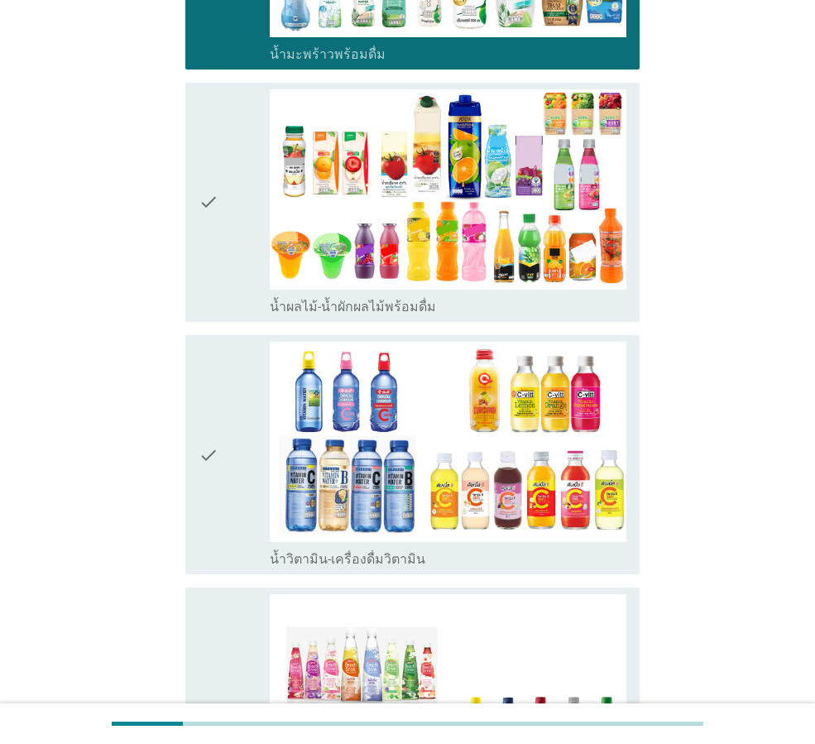
scroll to position [2235, 0]
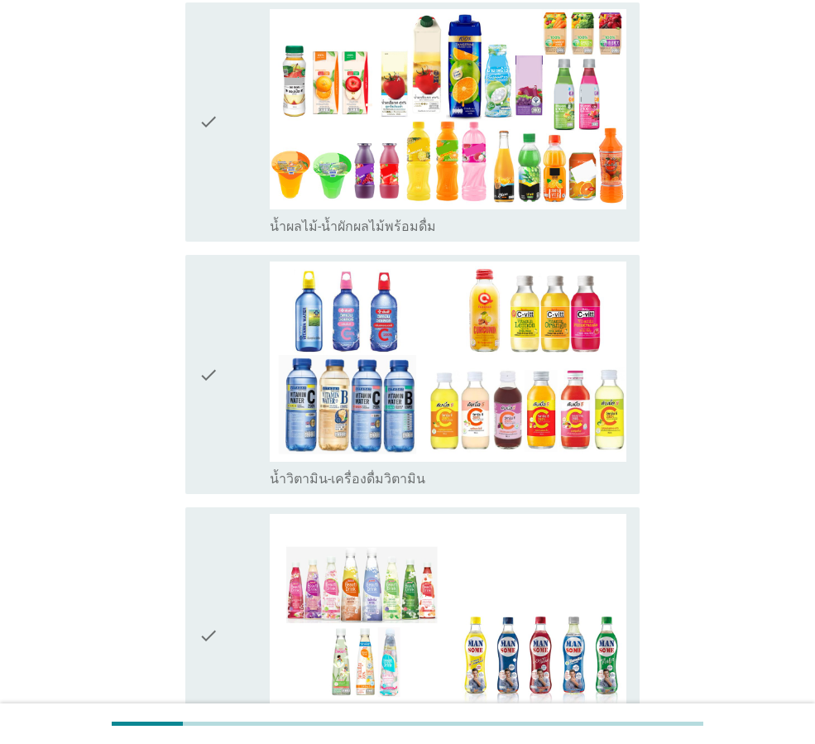
click at [214, 399] on icon "check" at bounding box center [209, 375] width 20 height 226
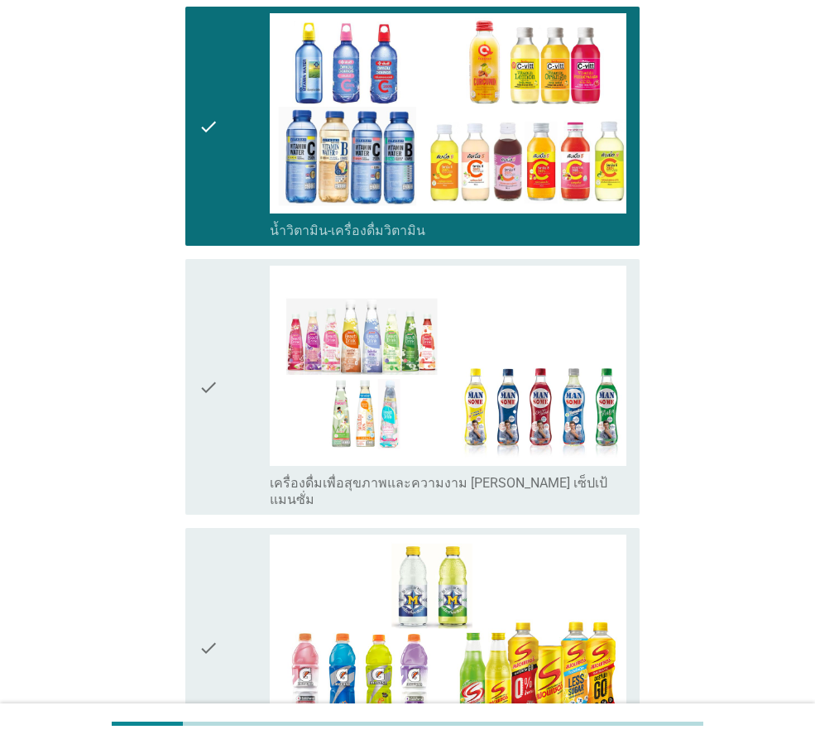
click at [214, 401] on icon "check" at bounding box center [209, 387] width 20 height 243
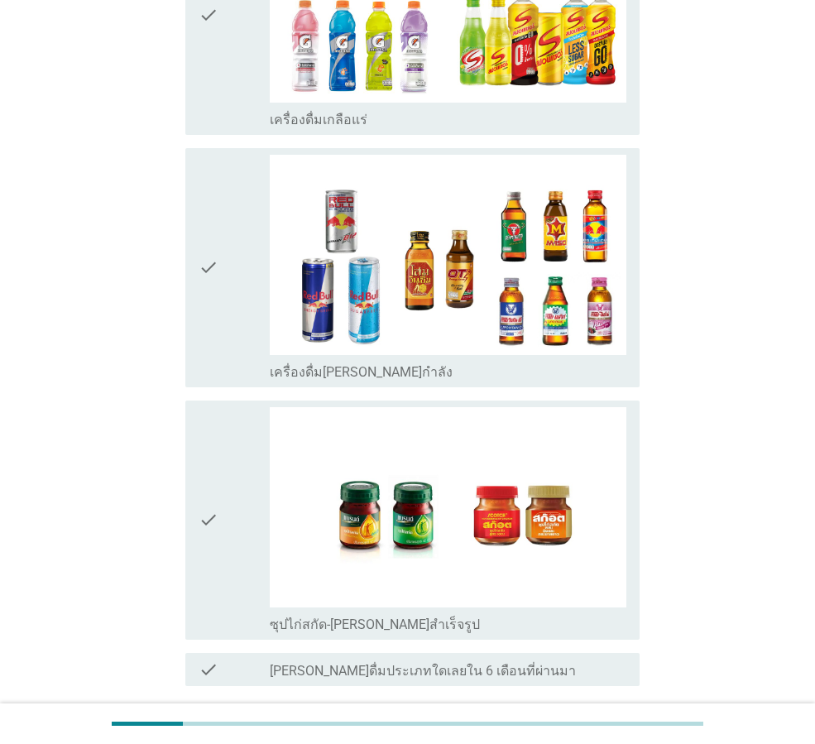
scroll to position [3218, 0]
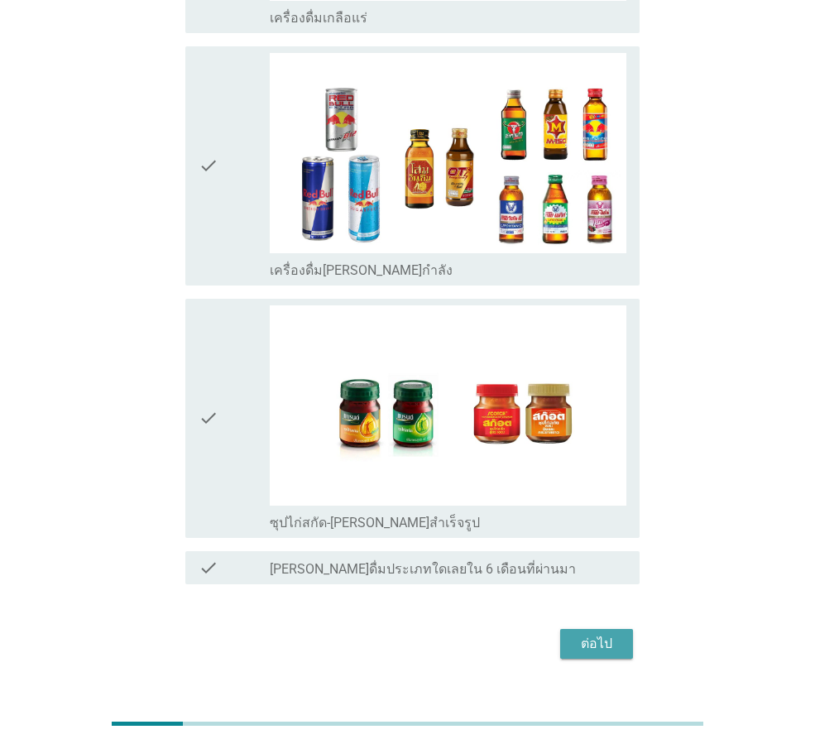
click at [623, 629] on button "ต่อไป" at bounding box center [596, 644] width 73 height 30
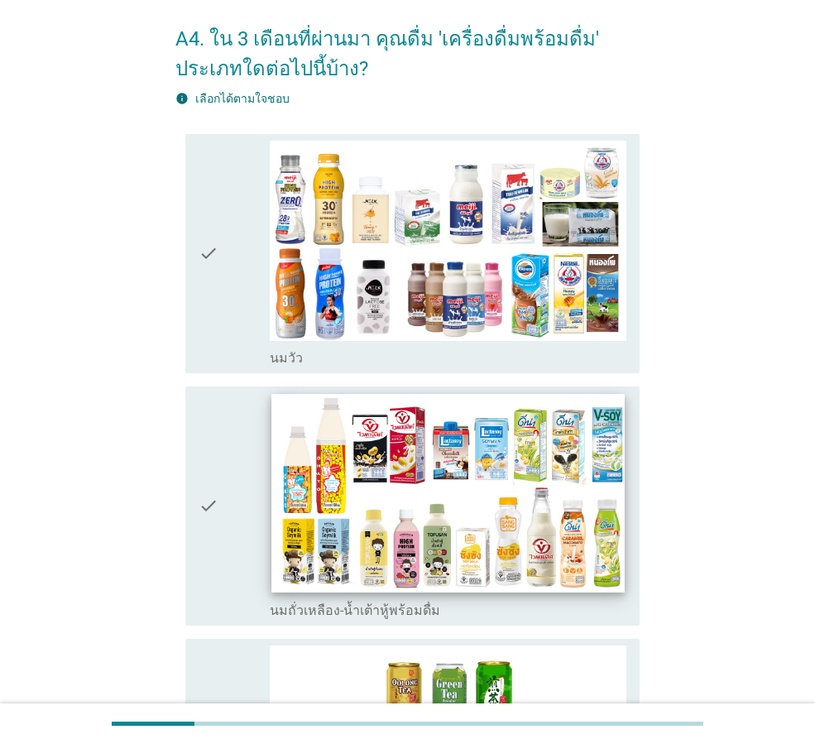
scroll to position [166, 0]
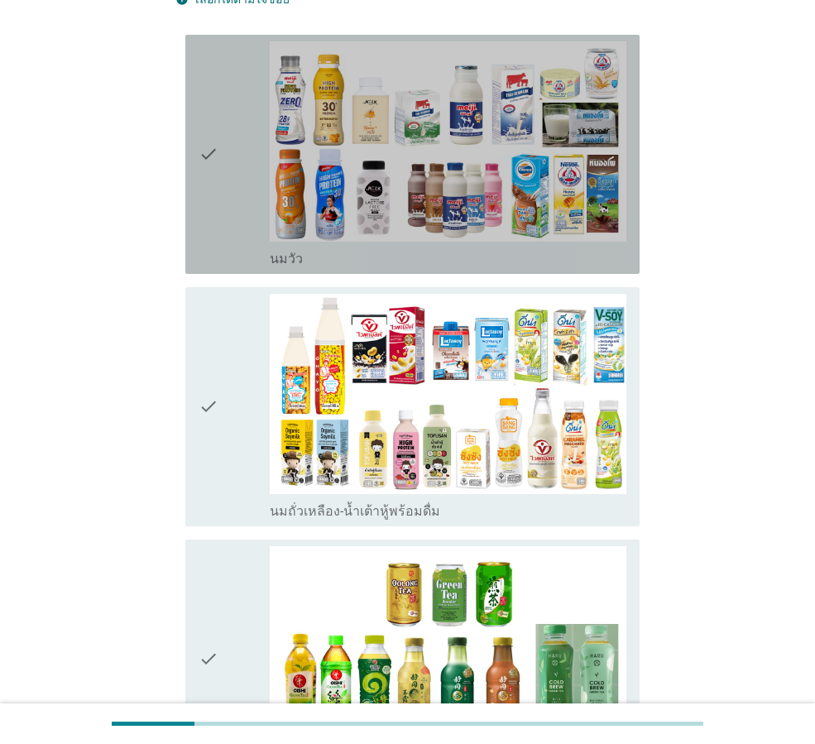
click at [234, 219] on div "check" at bounding box center [234, 154] width 71 height 226
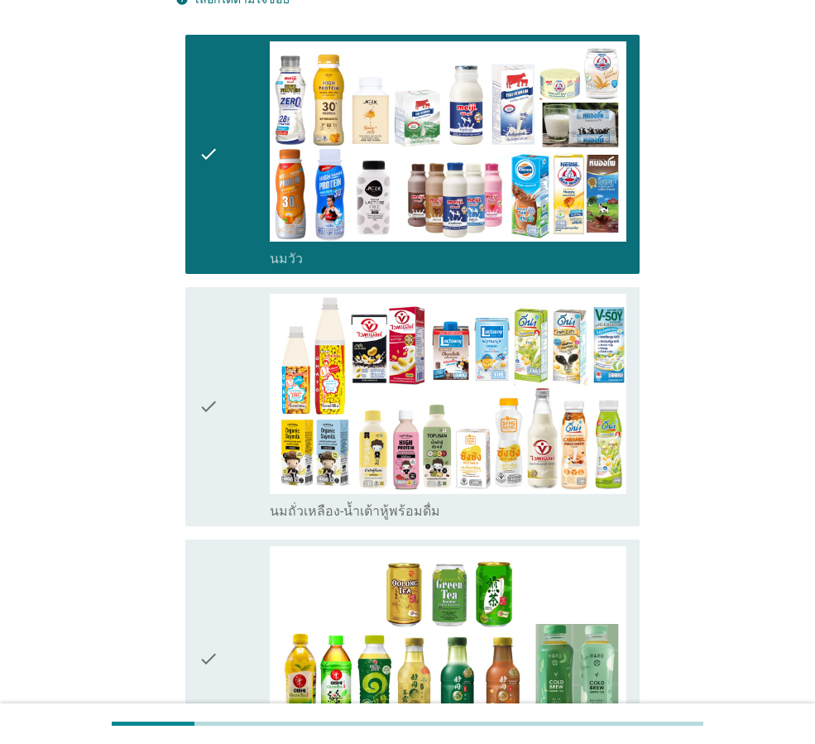
click at [236, 392] on div "check" at bounding box center [234, 407] width 71 height 226
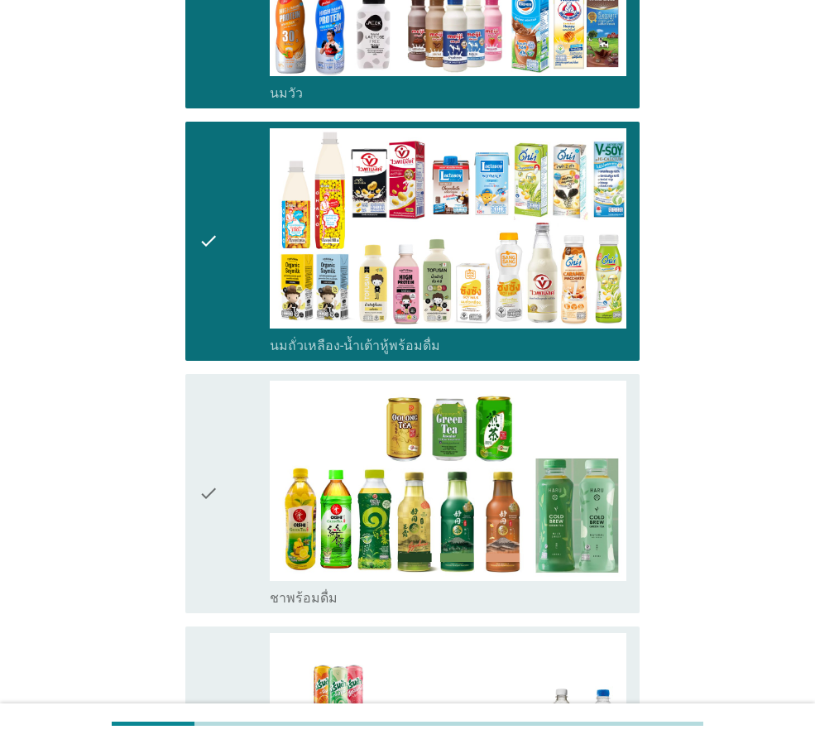
click at [220, 499] on div "check" at bounding box center [234, 494] width 71 height 226
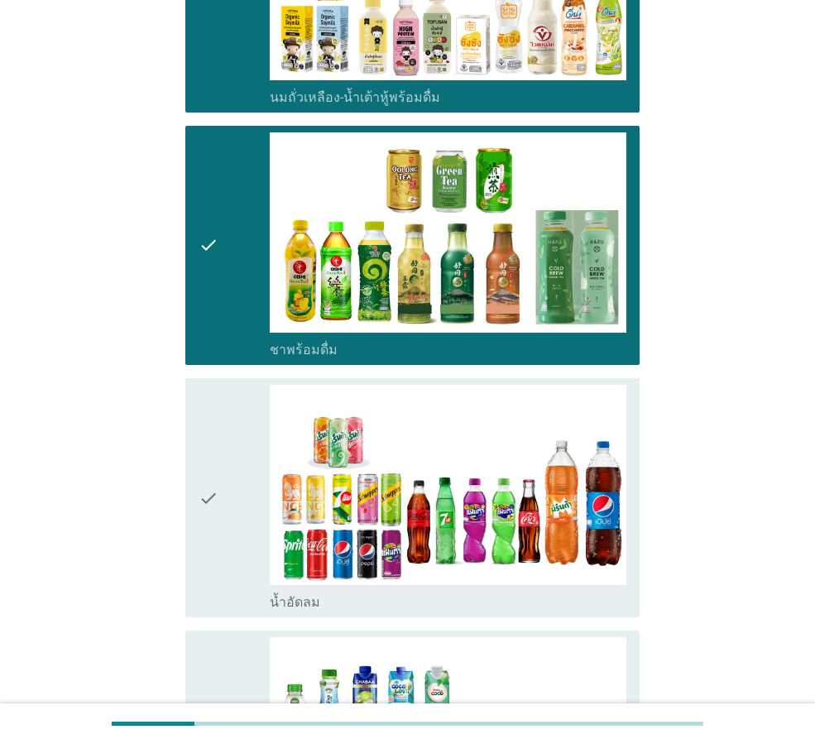
click at [214, 521] on icon "check" at bounding box center [209, 498] width 20 height 226
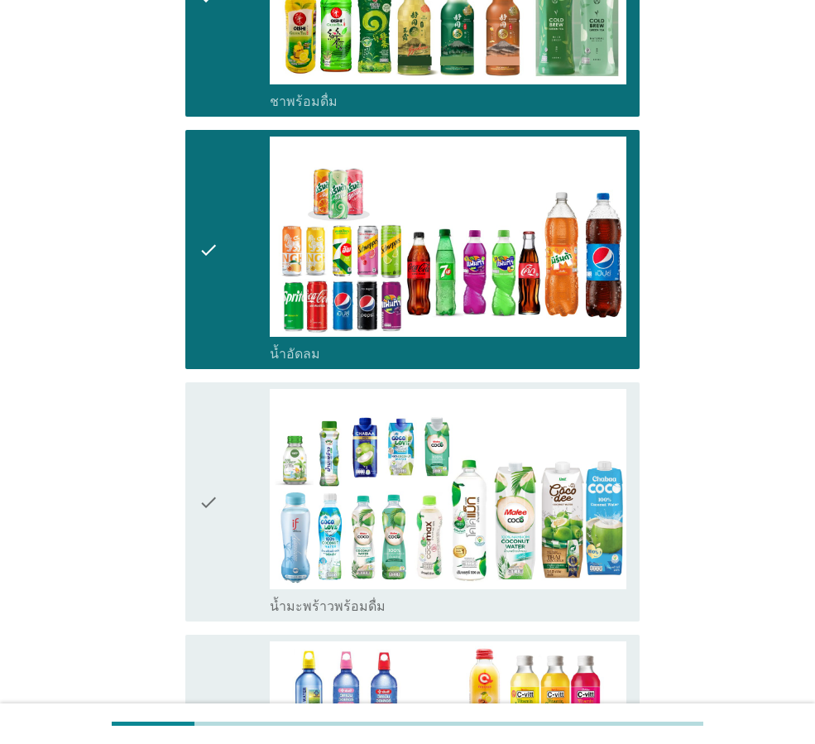
click at [217, 540] on icon "check" at bounding box center [209, 502] width 20 height 226
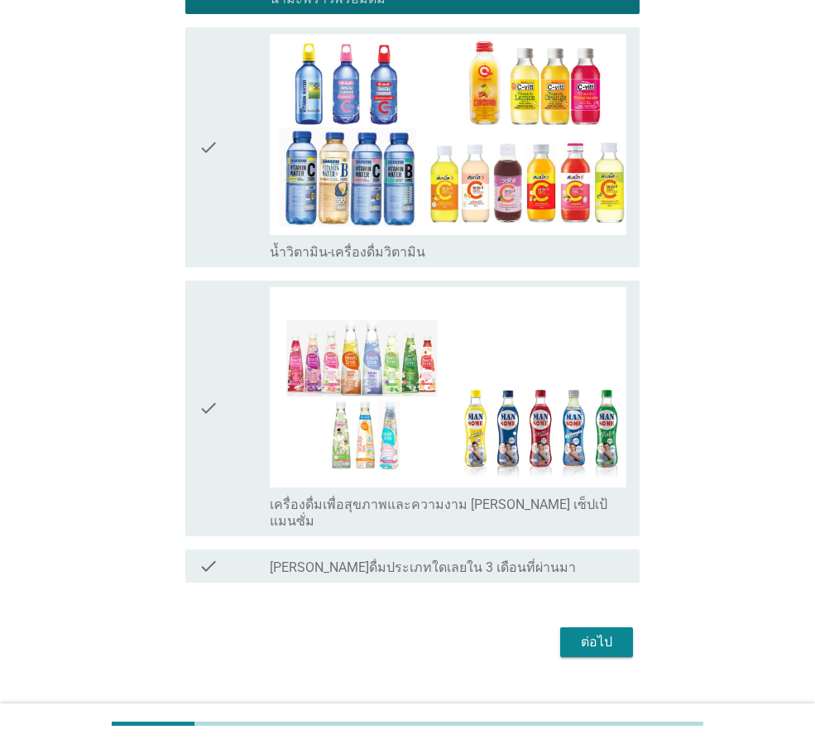
scroll to position [1450, 0]
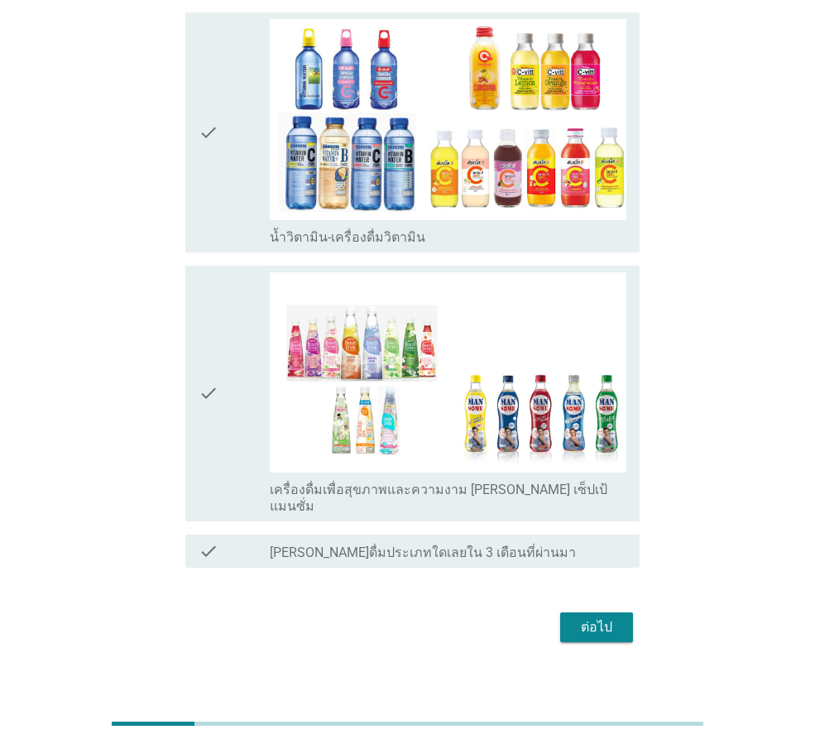
click at [225, 388] on div "check" at bounding box center [234, 393] width 71 height 243
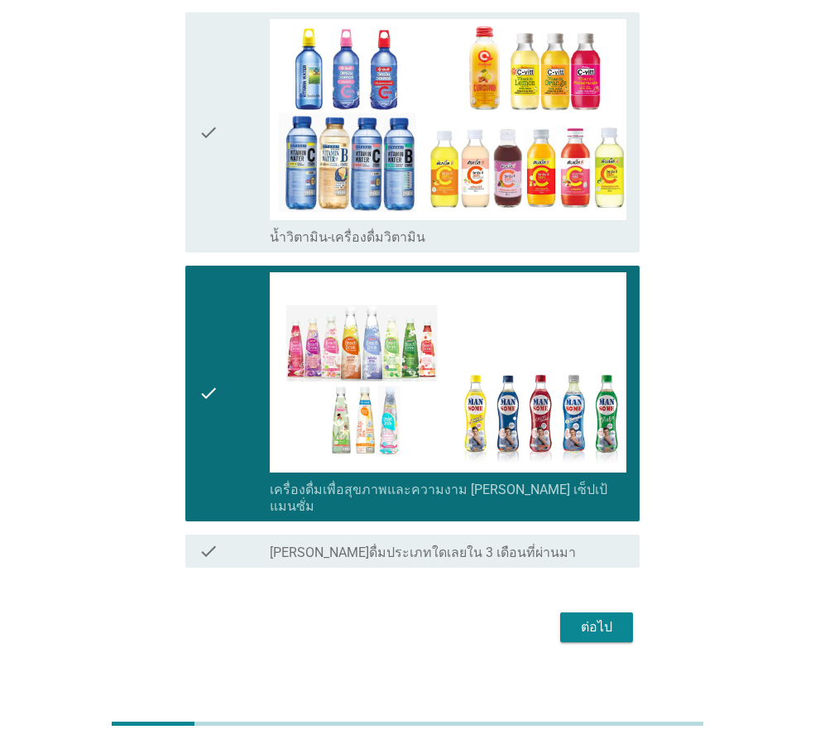
click at [593, 617] on div "ต่อไป" at bounding box center [597, 627] width 46 height 20
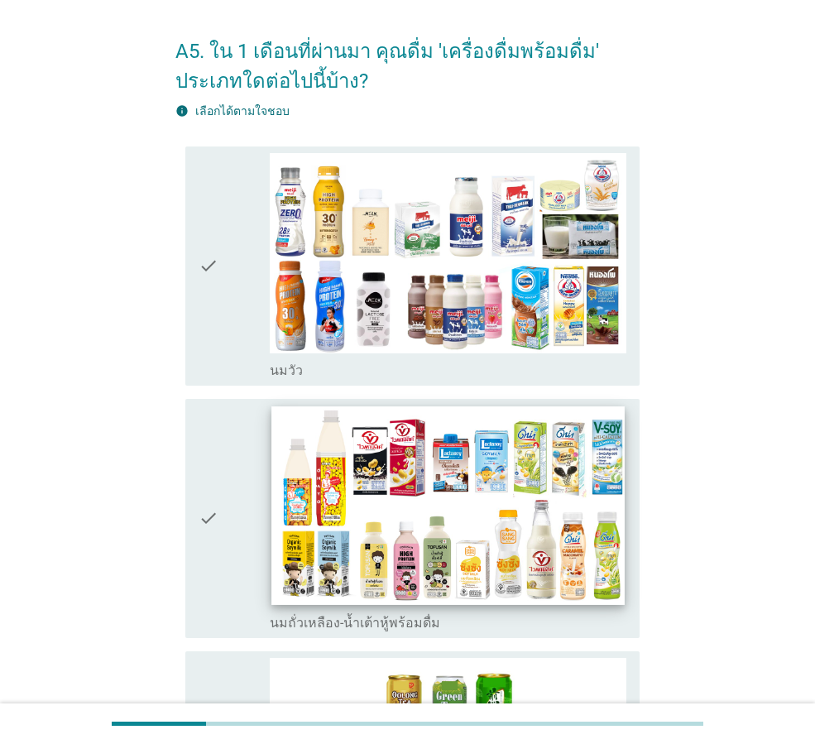
scroll to position [83, 0]
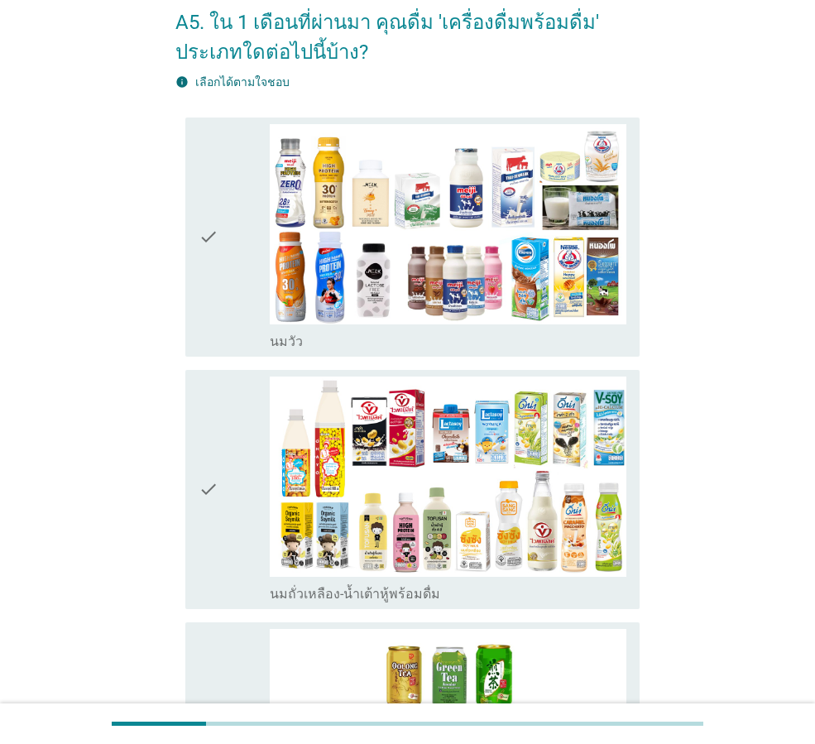
drag, startPoint x: 230, startPoint y: 290, endPoint x: 233, endPoint y: 432, distance: 142.4
click at [231, 329] on div "check" at bounding box center [234, 237] width 71 height 226
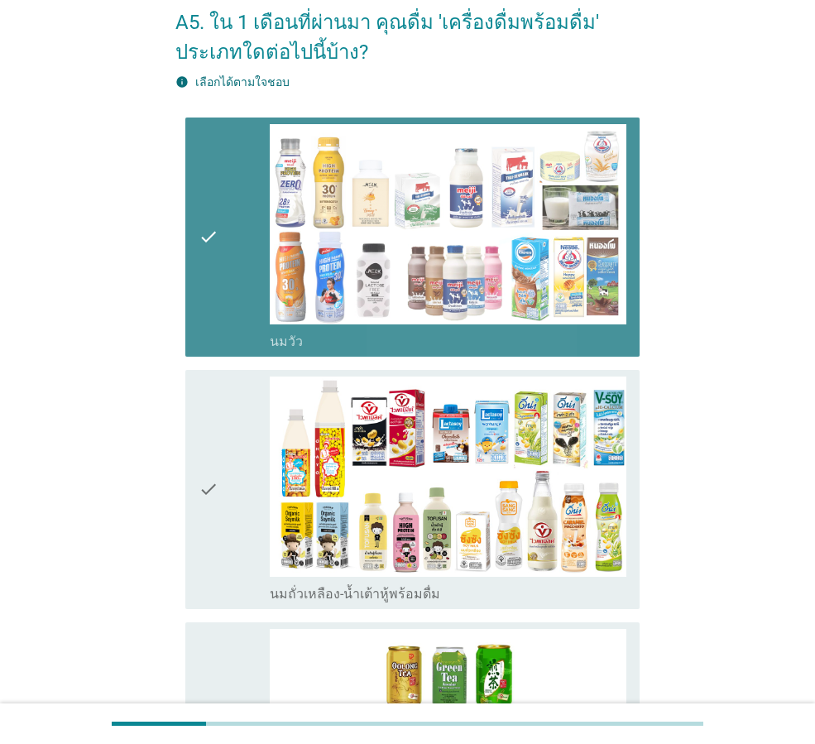
click at [233, 439] on div "check" at bounding box center [234, 490] width 71 height 226
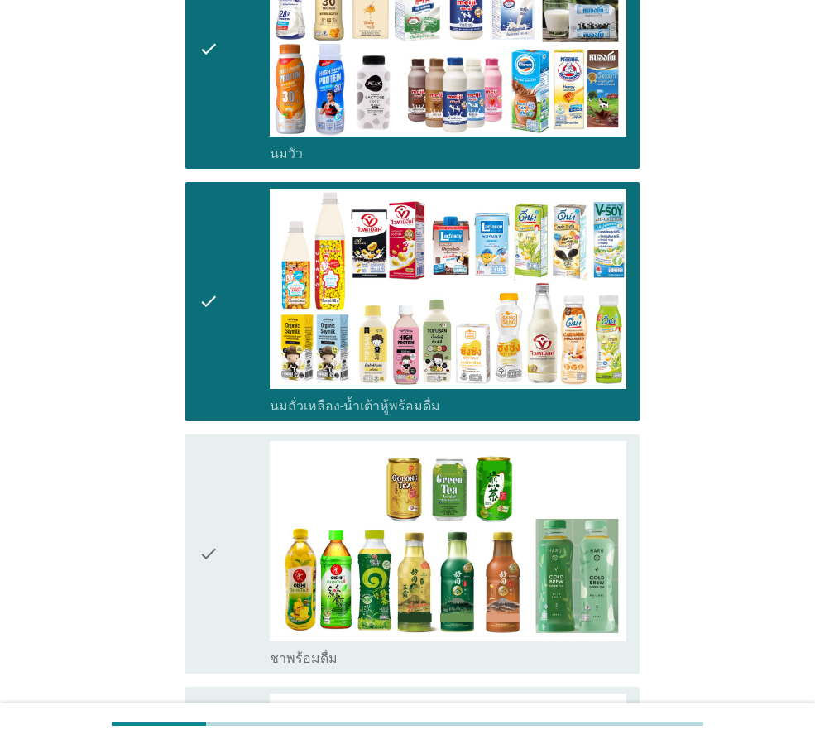
scroll to position [331, 0]
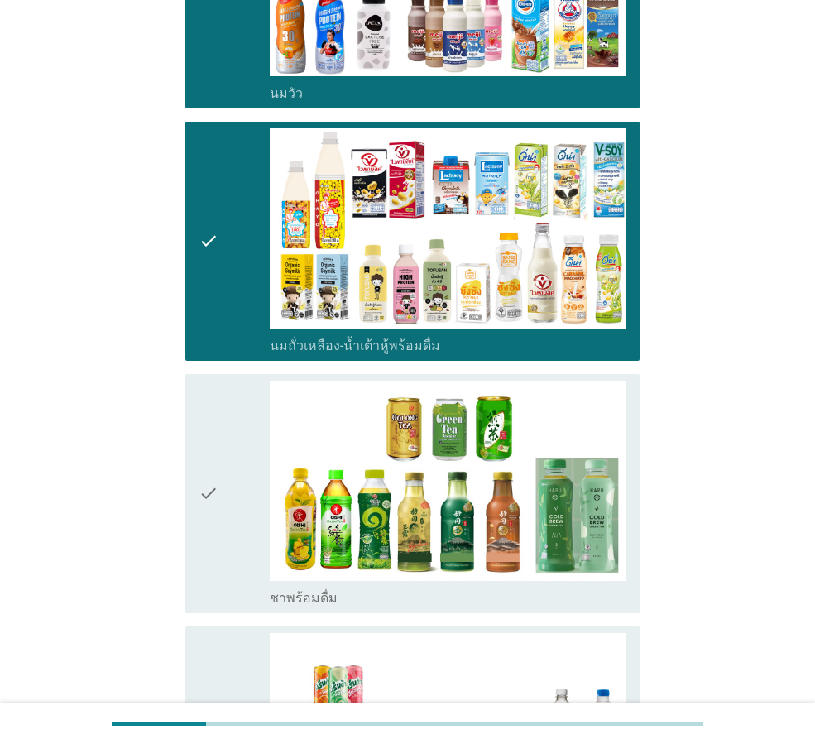
click at [220, 512] on div "check" at bounding box center [234, 494] width 71 height 226
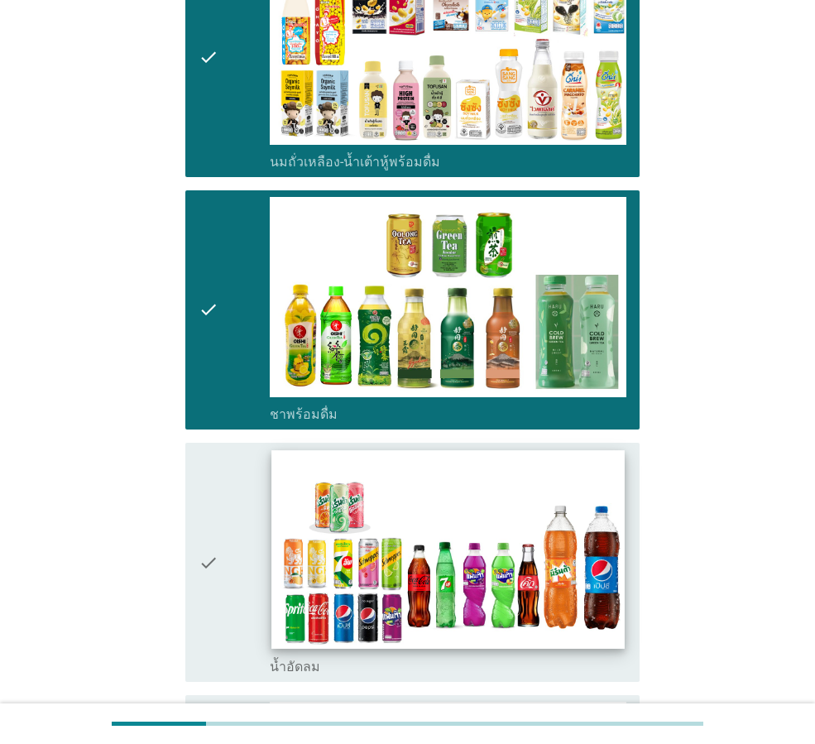
scroll to position [662, 0]
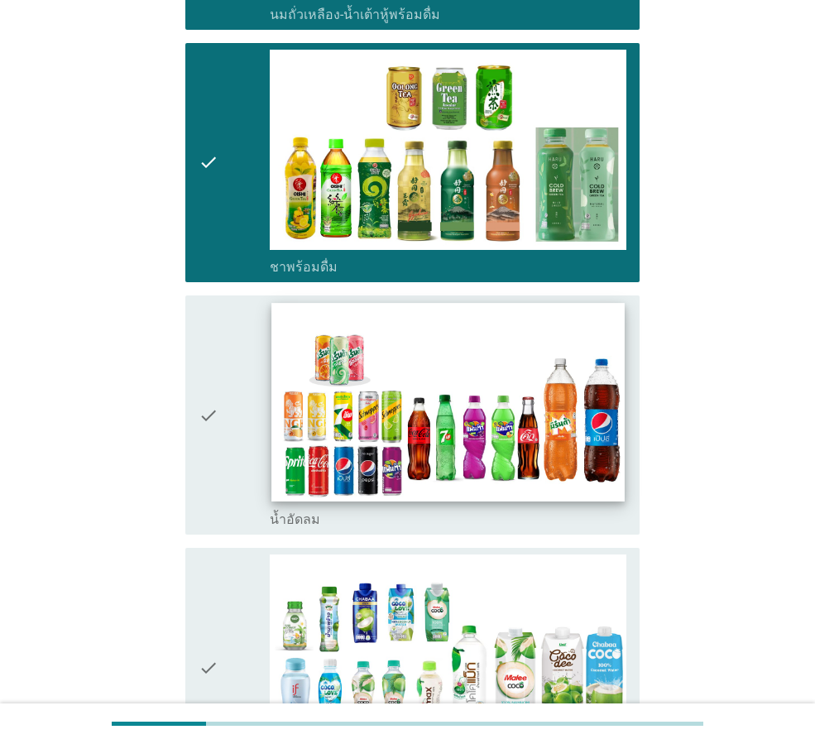
click at [314, 417] on img at bounding box center [447, 402] width 353 height 199
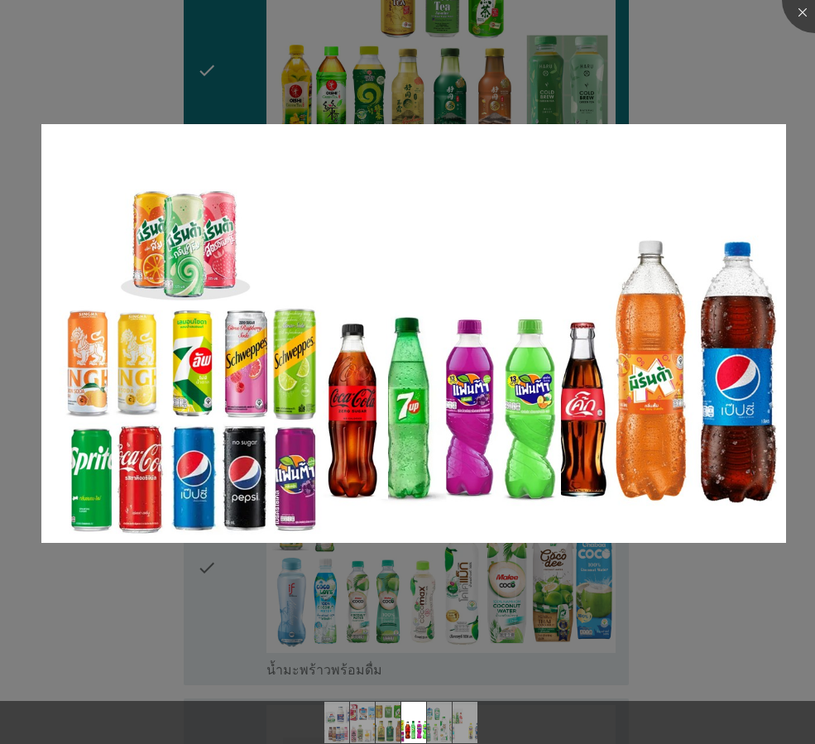
scroll to position [910, 0]
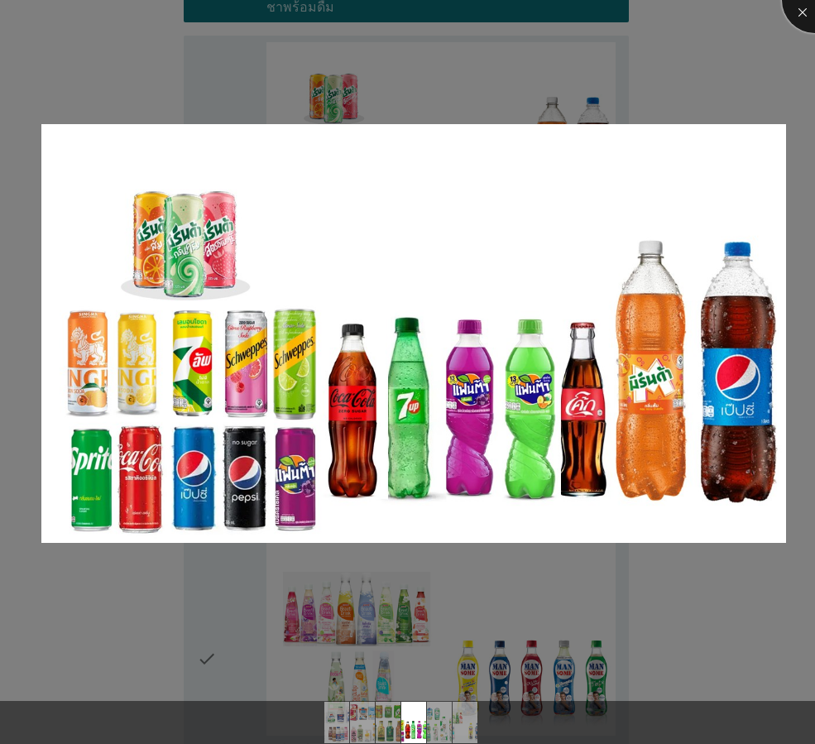
click at [801, 21] on div at bounding box center [815, 0] width 66 height 66
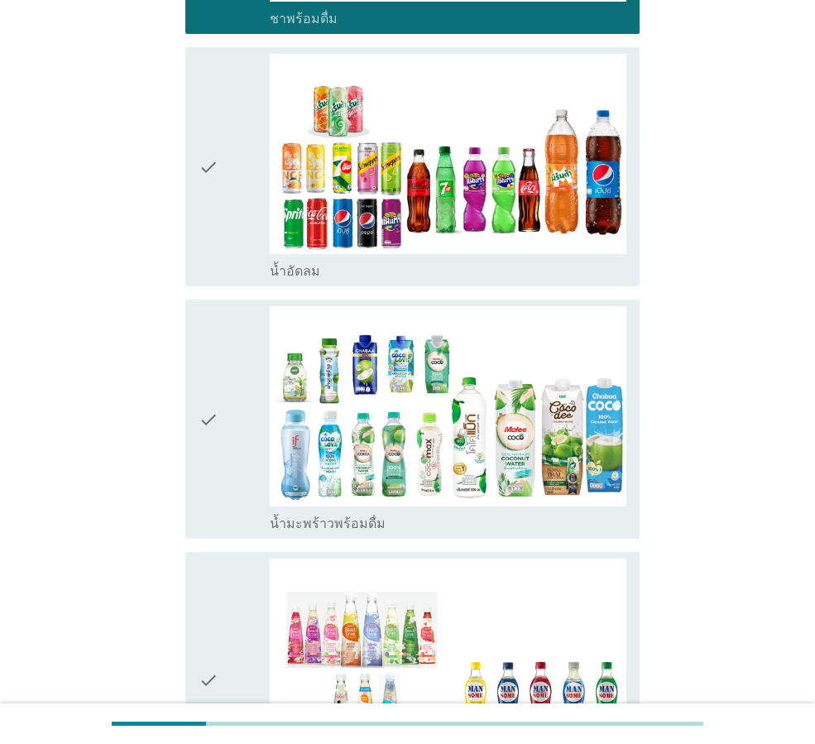
click at [230, 436] on div "check" at bounding box center [234, 419] width 71 height 226
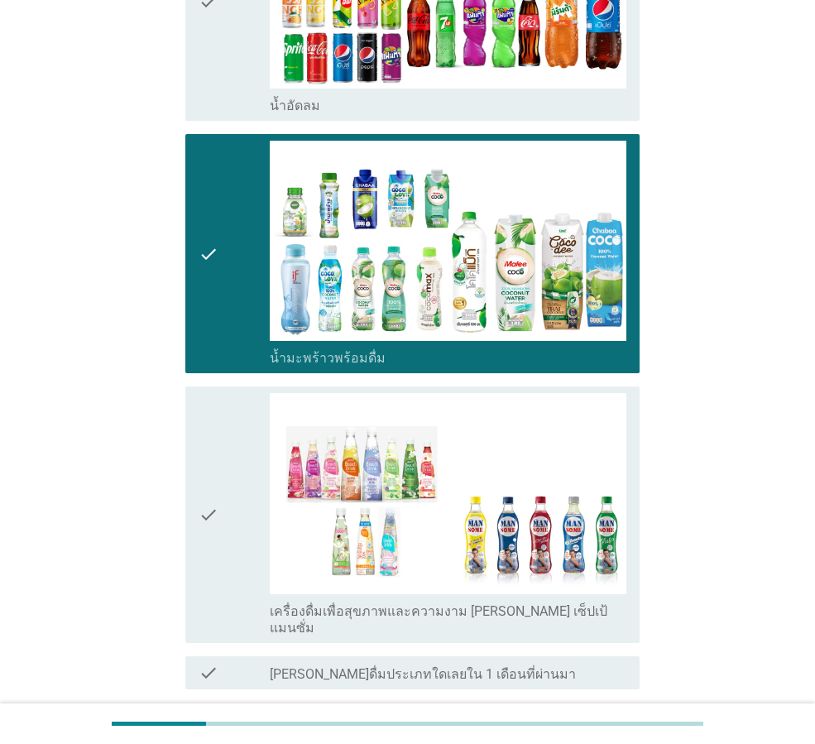
click at [232, 497] on div "check" at bounding box center [234, 514] width 71 height 243
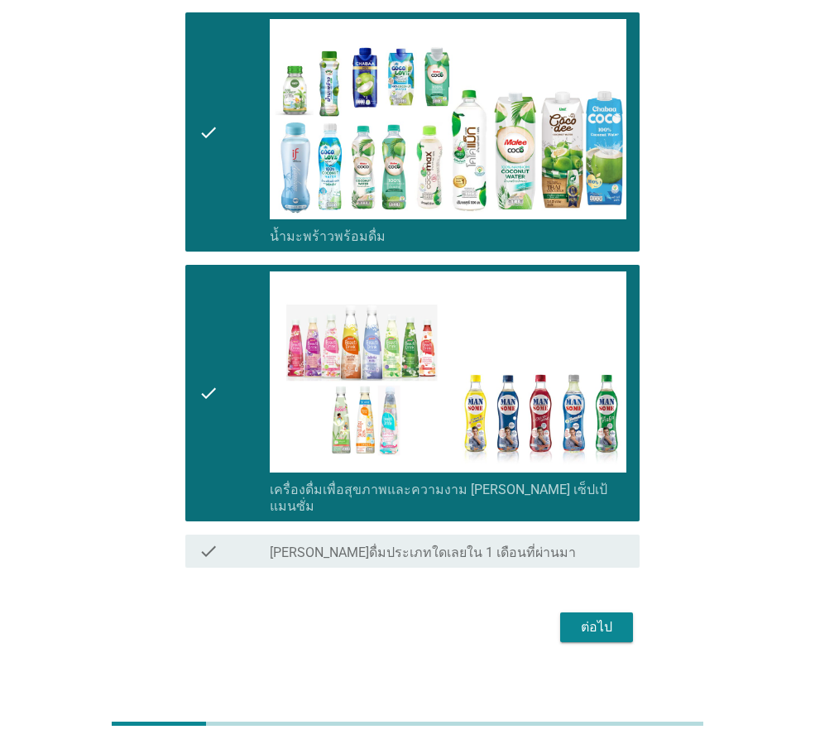
click at [597, 617] on div "ต่อไป" at bounding box center [597, 627] width 46 height 20
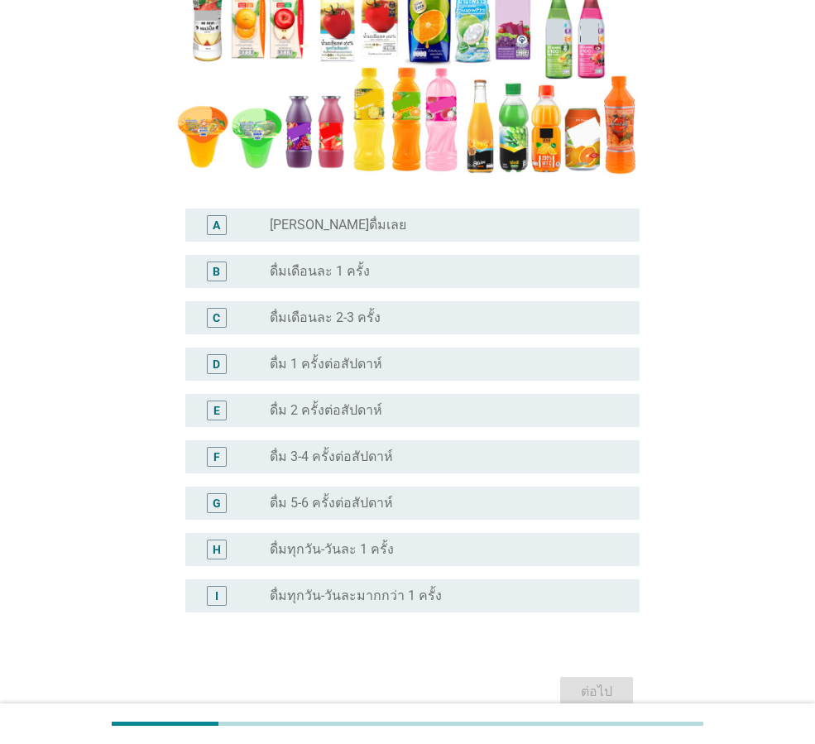
scroll to position [248, 0]
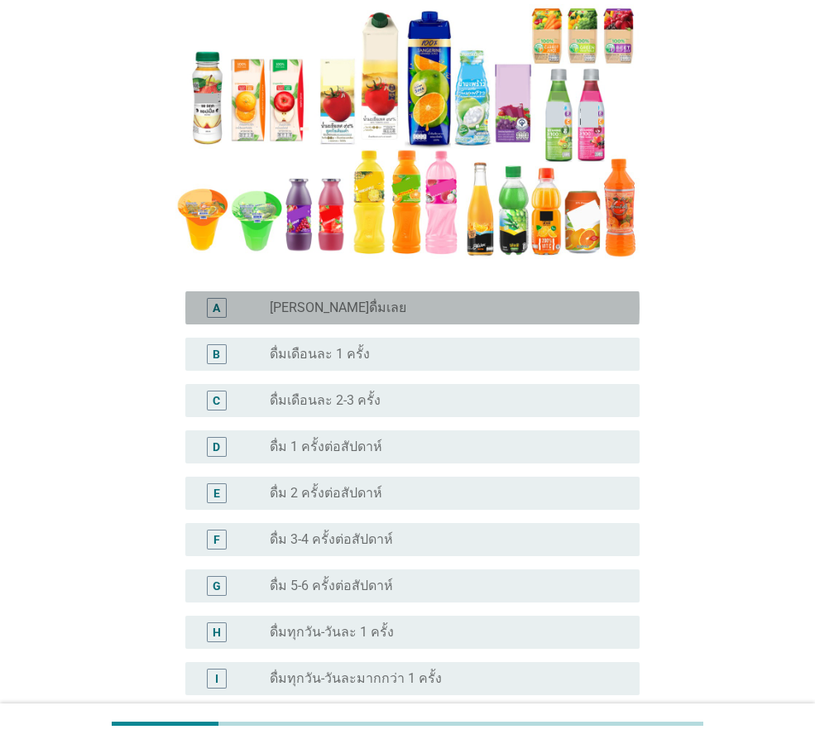
click at [369, 308] on div "radio_button_unchecked [PERSON_NAME]ดื่มเลย" at bounding box center [442, 308] width 344 height 17
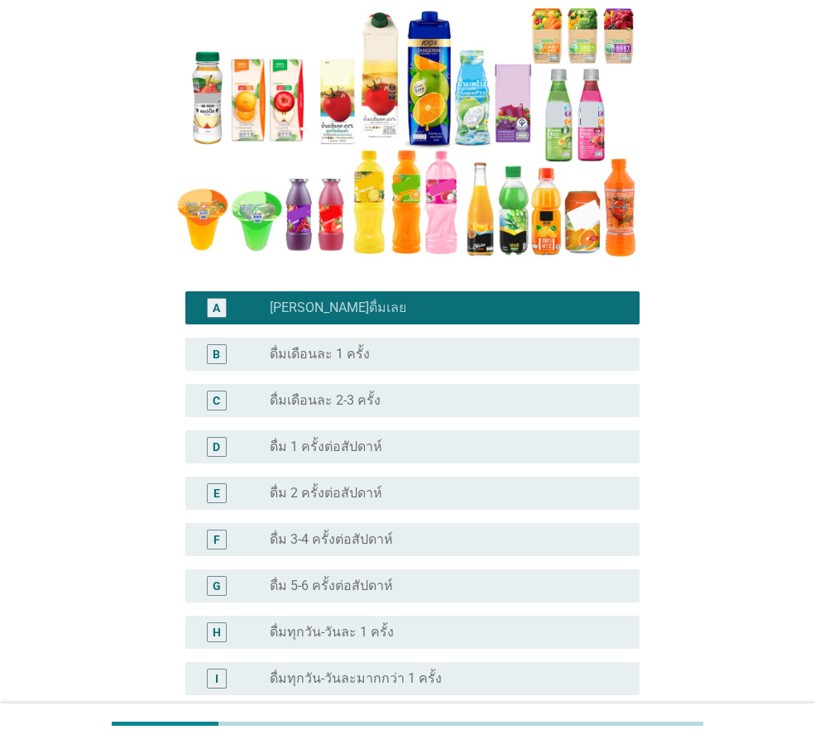
click at [387, 368] on div "B radio_button_unchecked ดื่มเดือนละ 1 ครั้ง" at bounding box center [412, 354] width 454 height 33
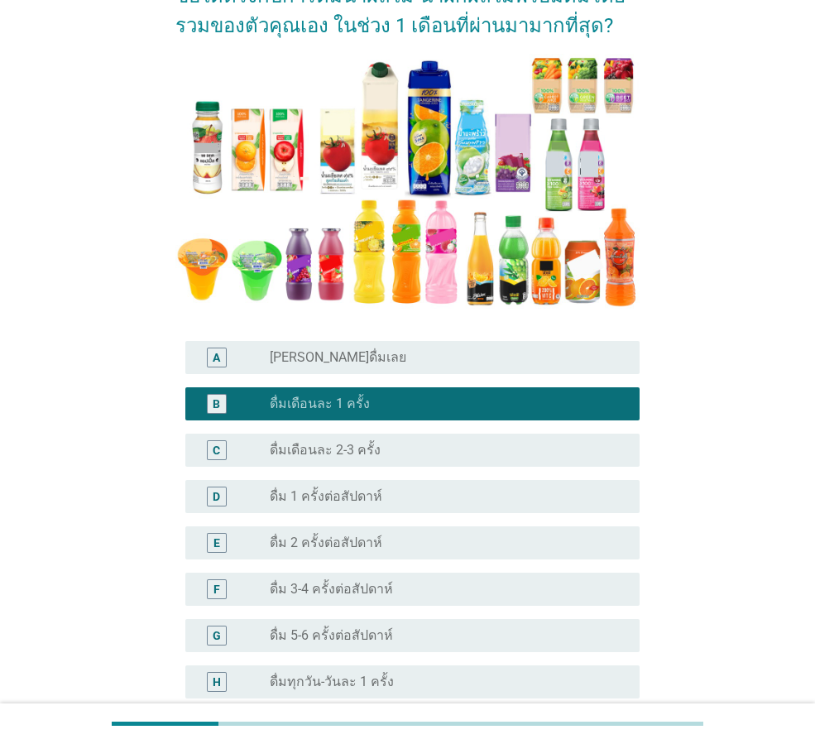
scroll to position [412, 0]
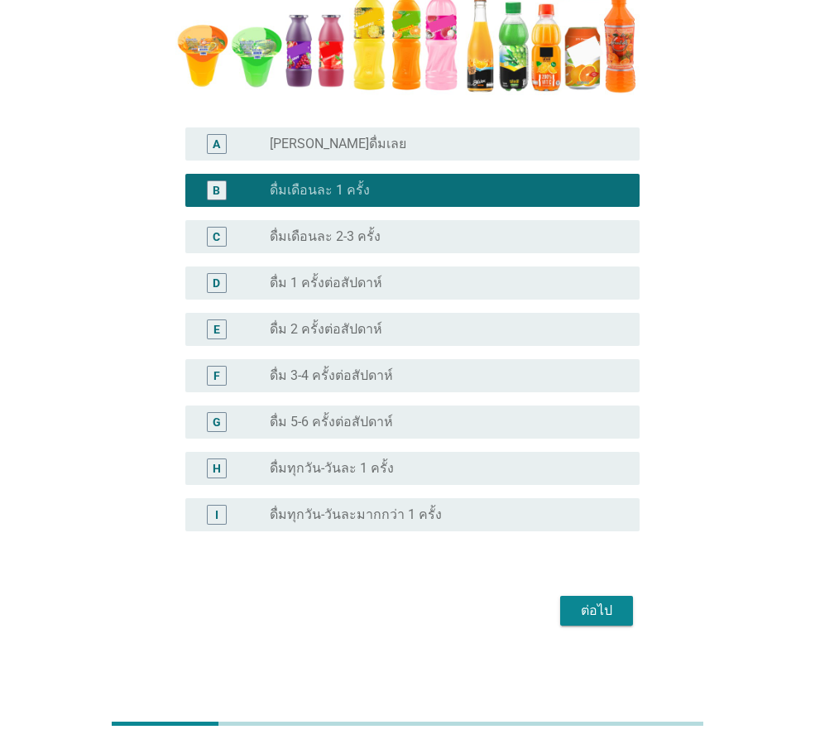
click at [386, 146] on div "radio_button_unchecked [PERSON_NAME]ดื่มเลย" at bounding box center [442, 144] width 344 height 17
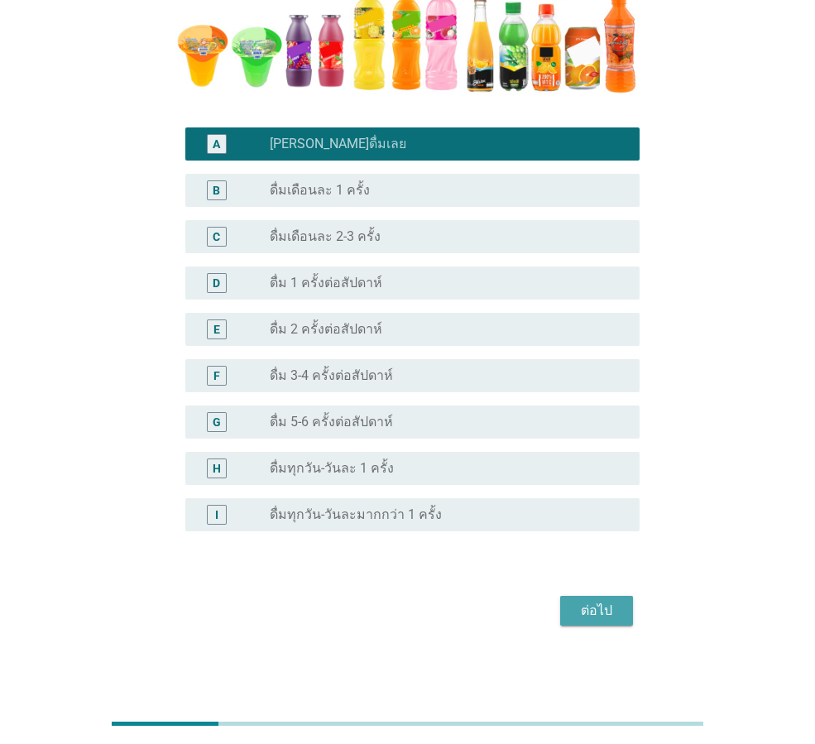
click at [595, 617] on div "ต่อไป" at bounding box center [597, 611] width 46 height 20
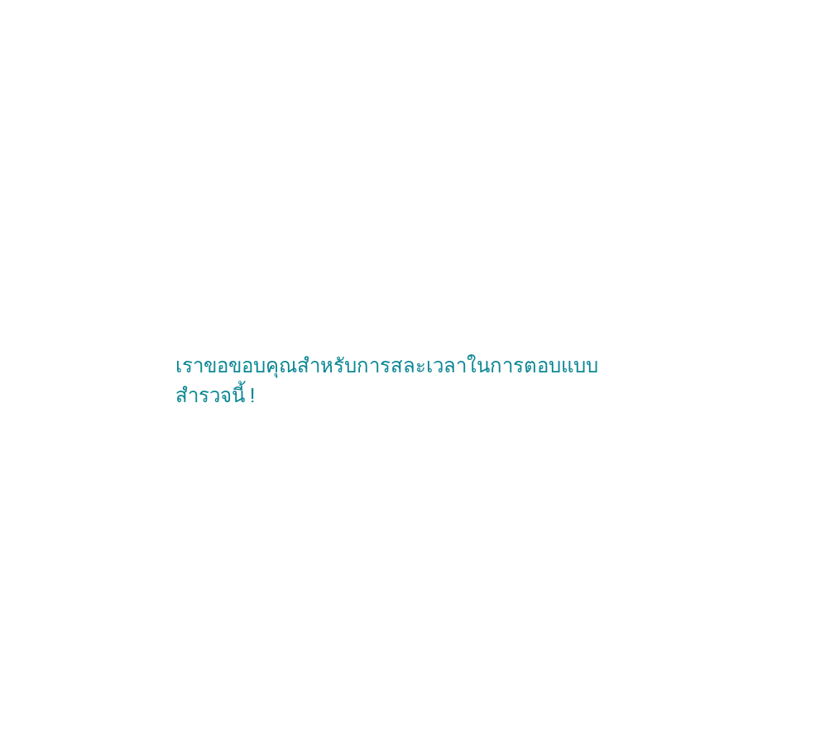
scroll to position [0, 0]
